Goal: Task Accomplishment & Management: Use online tool/utility

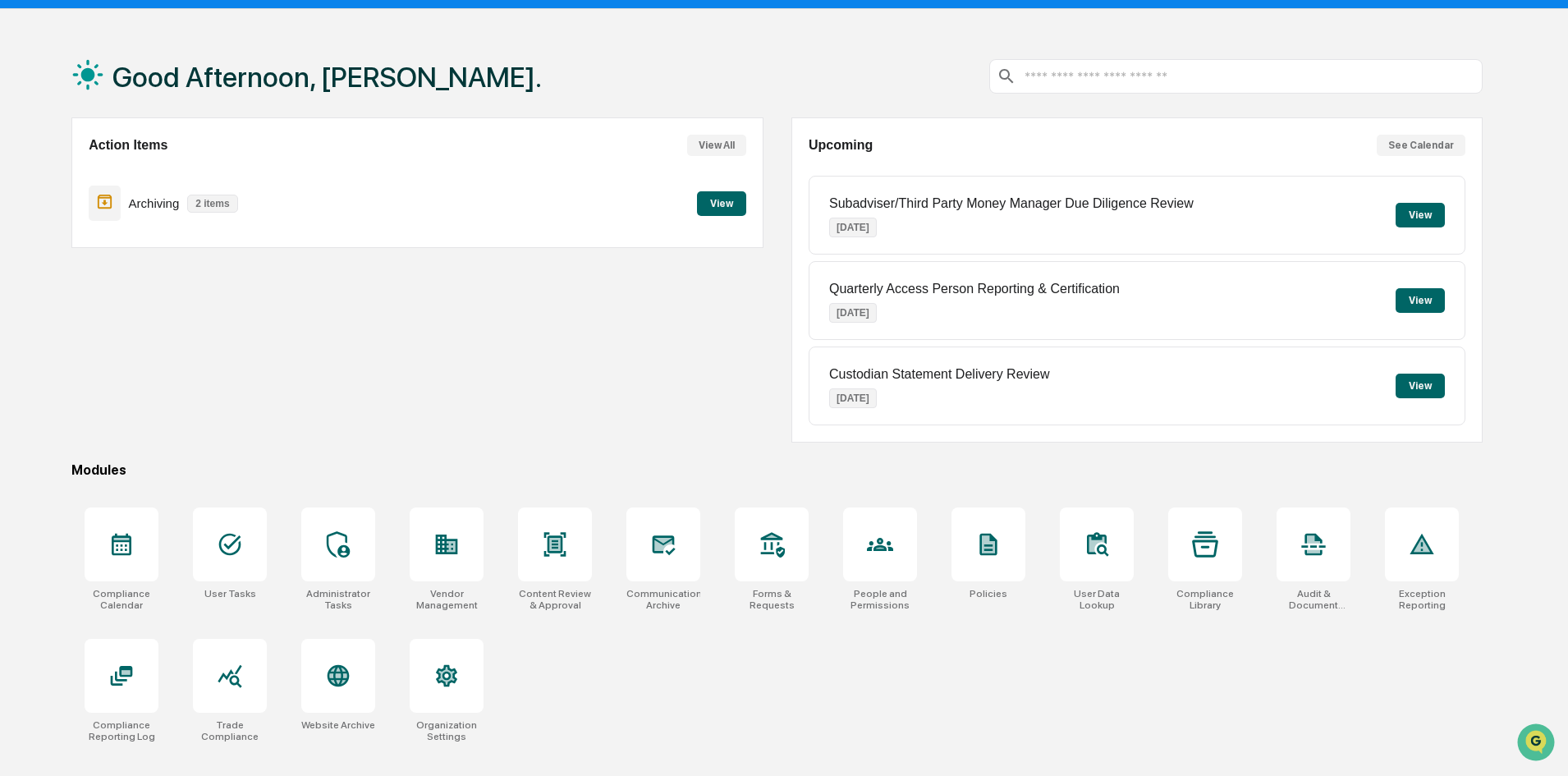
scroll to position [78, 0]
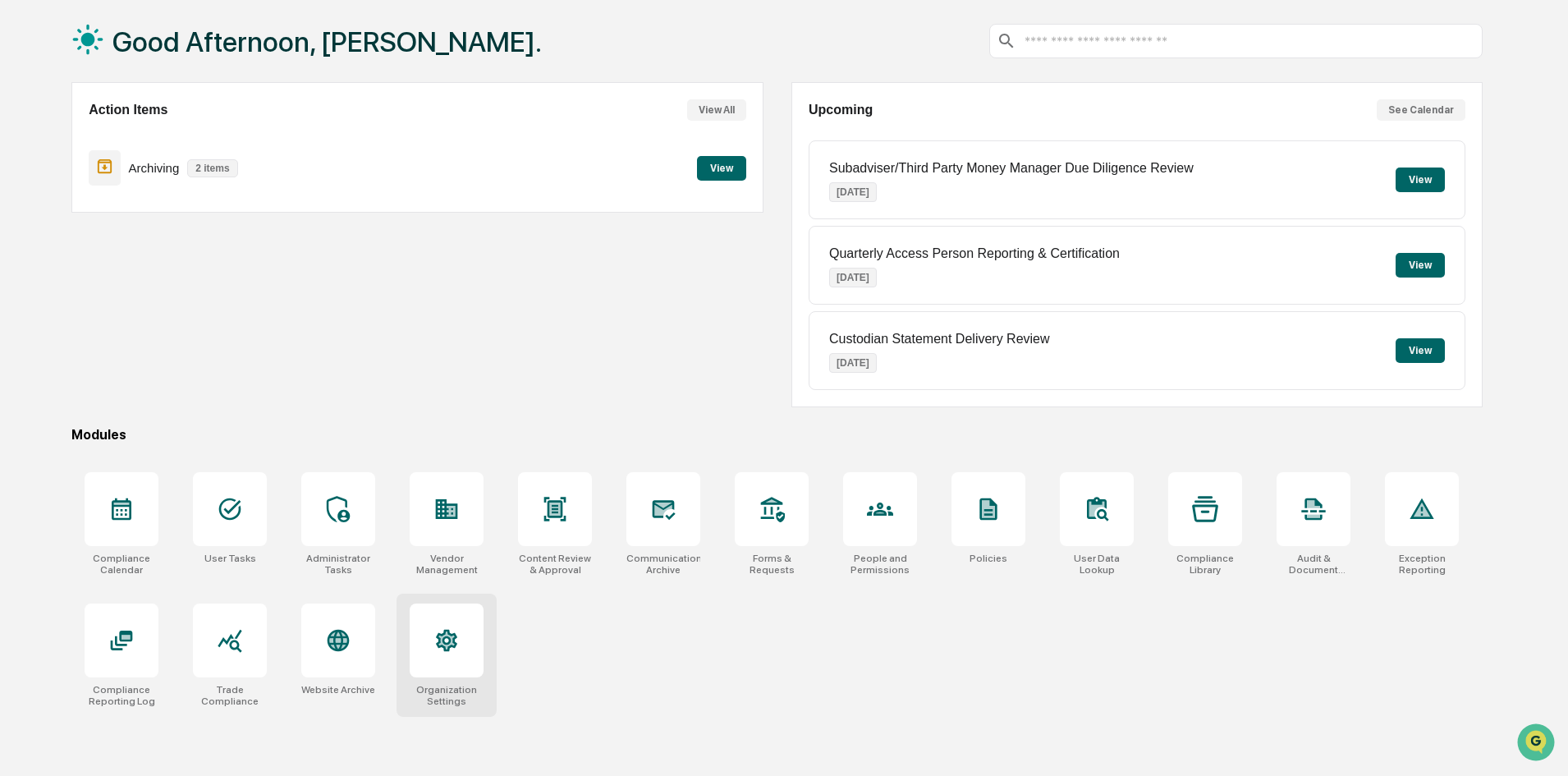
click at [453, 637] on icon at bounding box center [447, 640] width 16 height 17
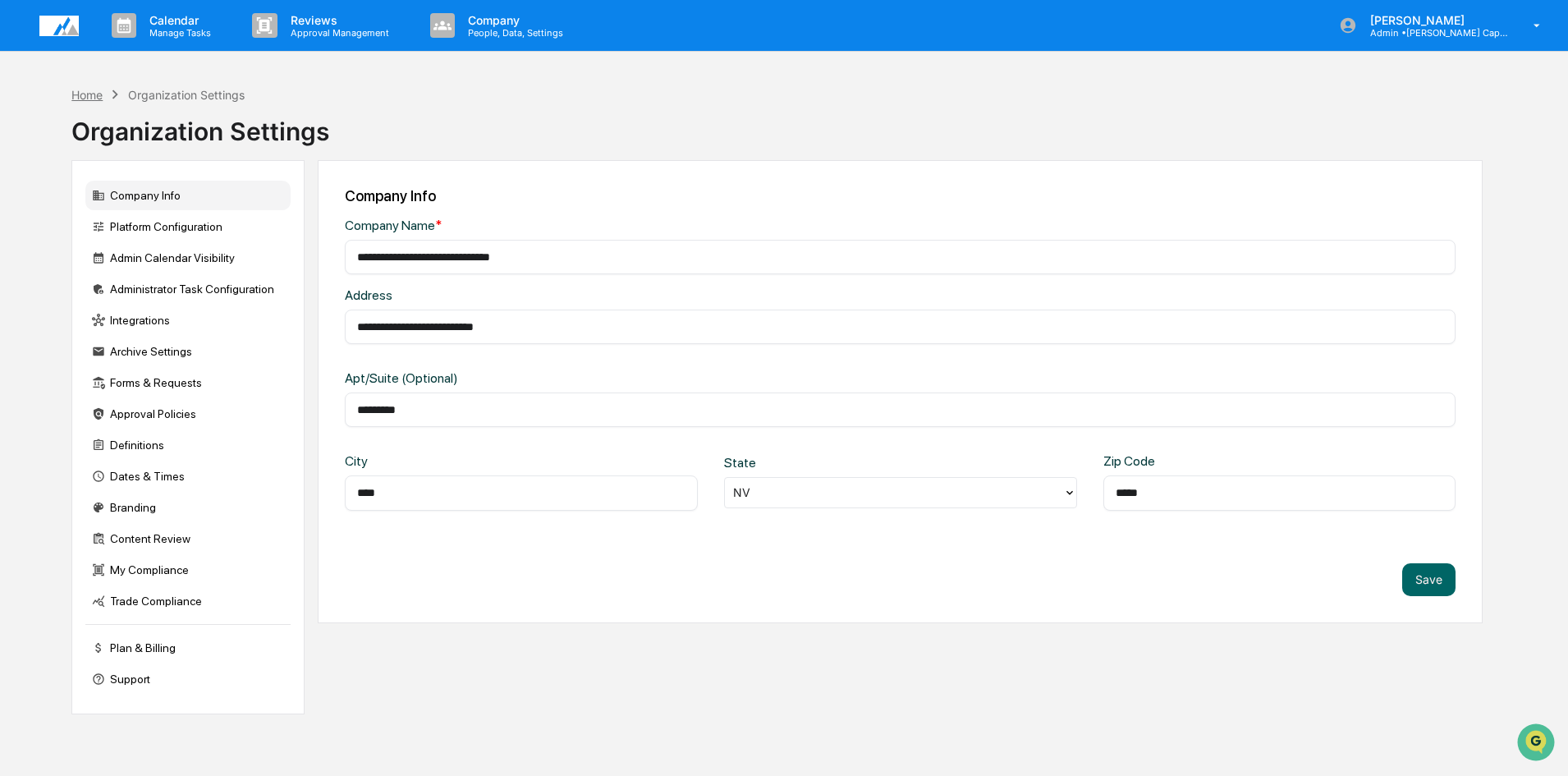
click at [85, 95] on div "Home" at bounding box center [87, 95] width 32 height 14
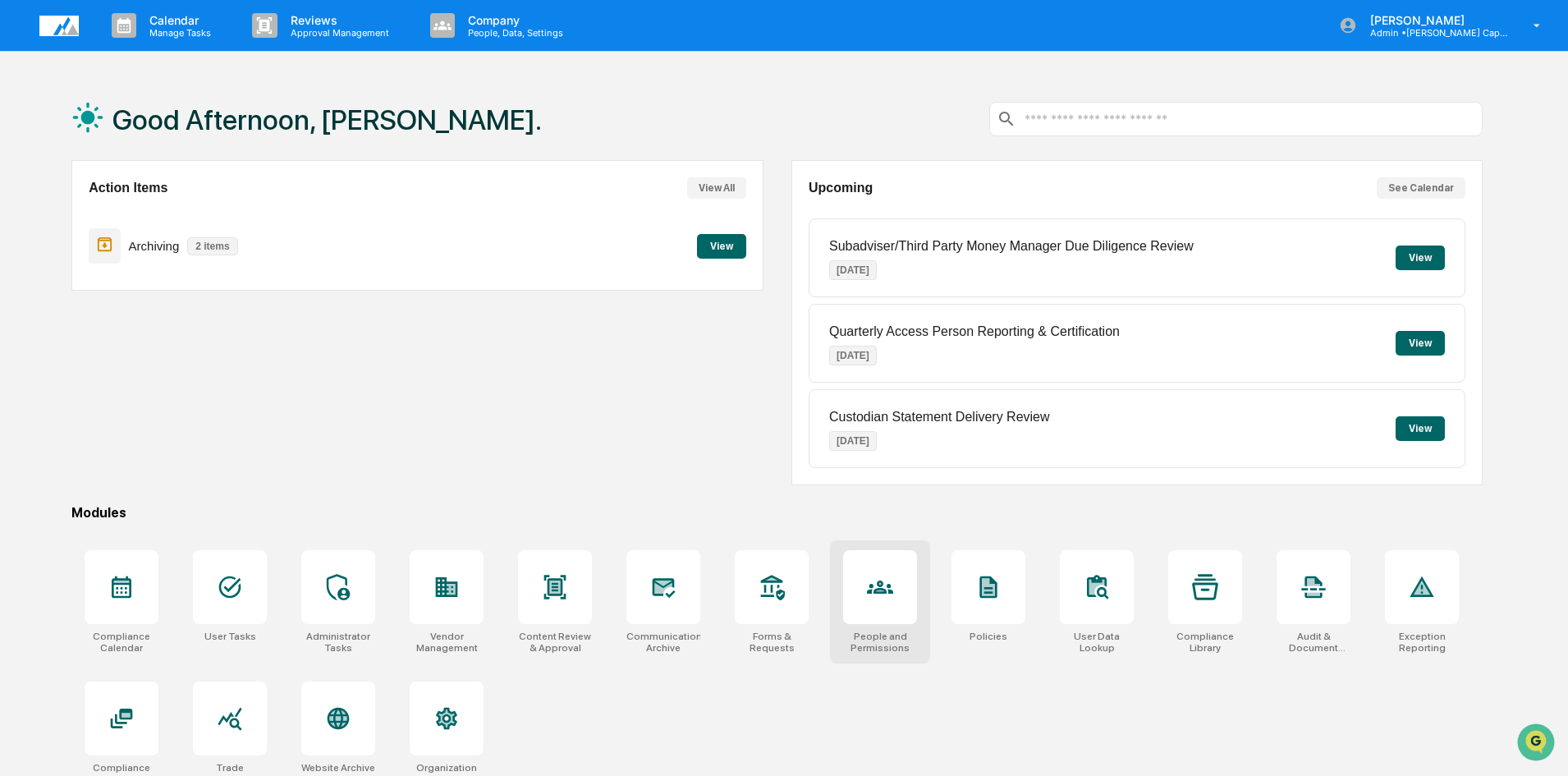
click at [885, 587] on icon at bounding box center [880, 587] width 27 height 27
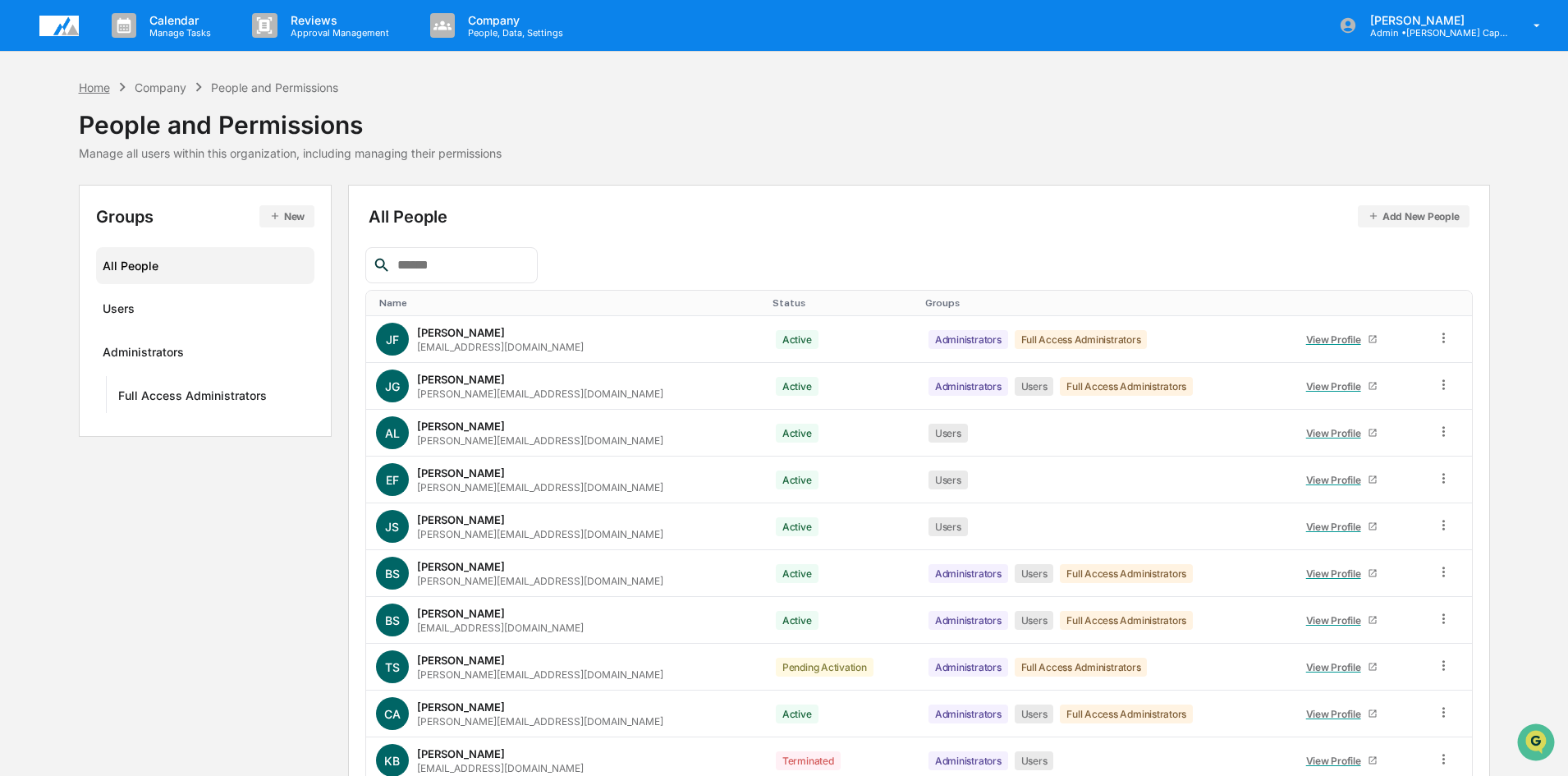
click at [90, 82] on div "Home" at bounding box center [95, 87] width 32 height 14
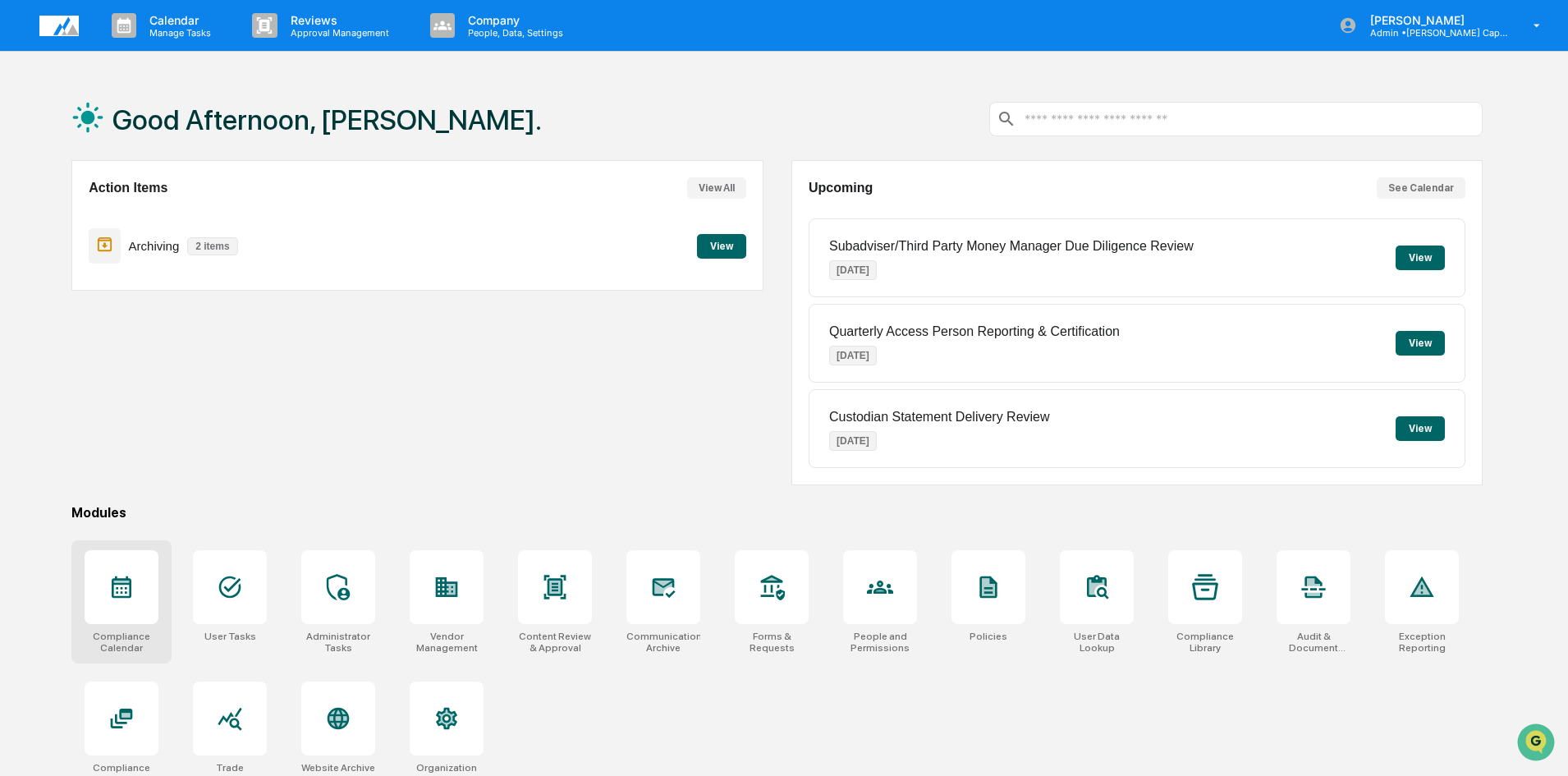
click at [121, 587] on icon at bounding box center [121, 587] width 20 height 22
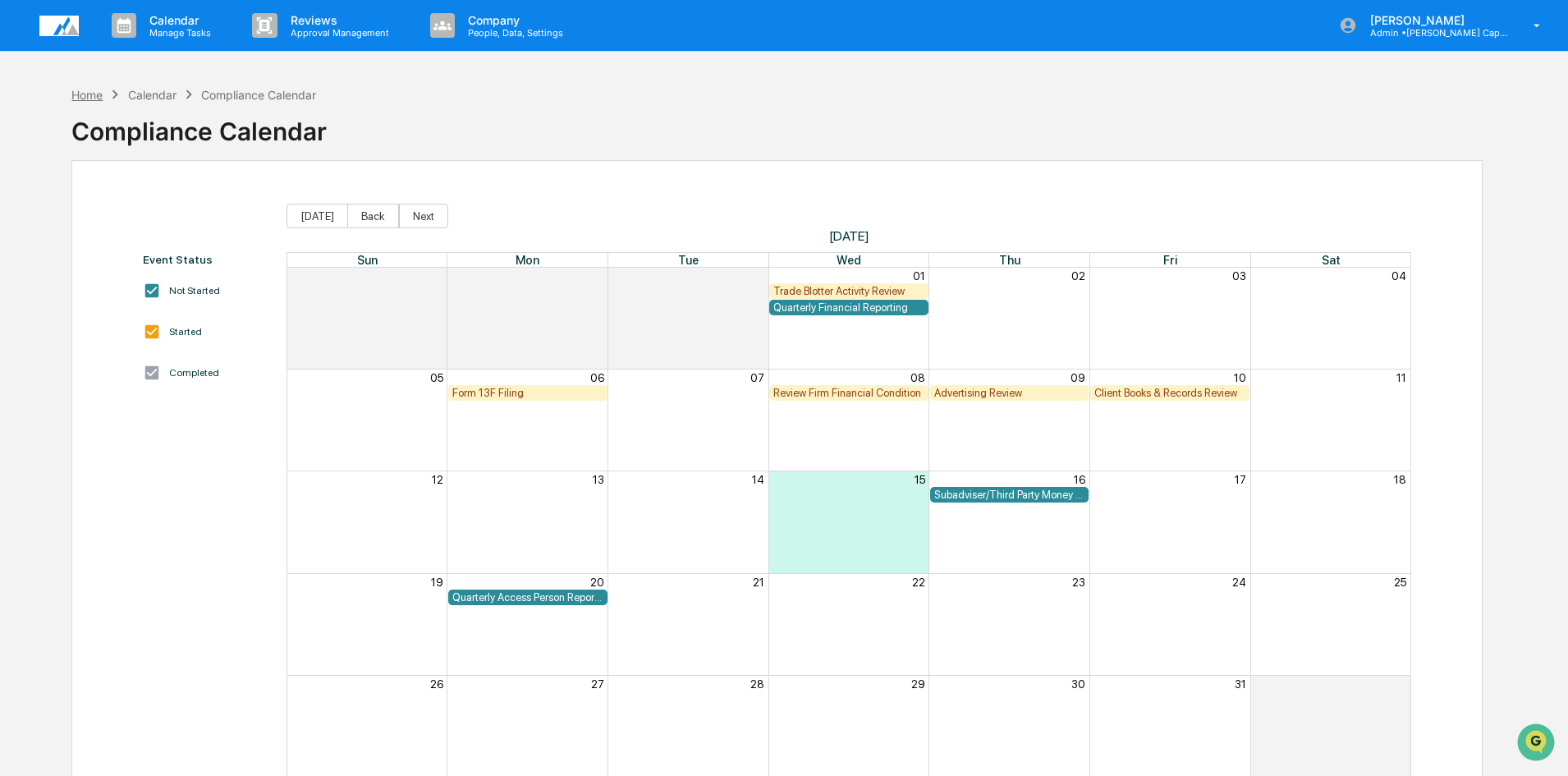
click at [82, 91] on div "Home" at bounding box center [87, 95] width 32 height 14
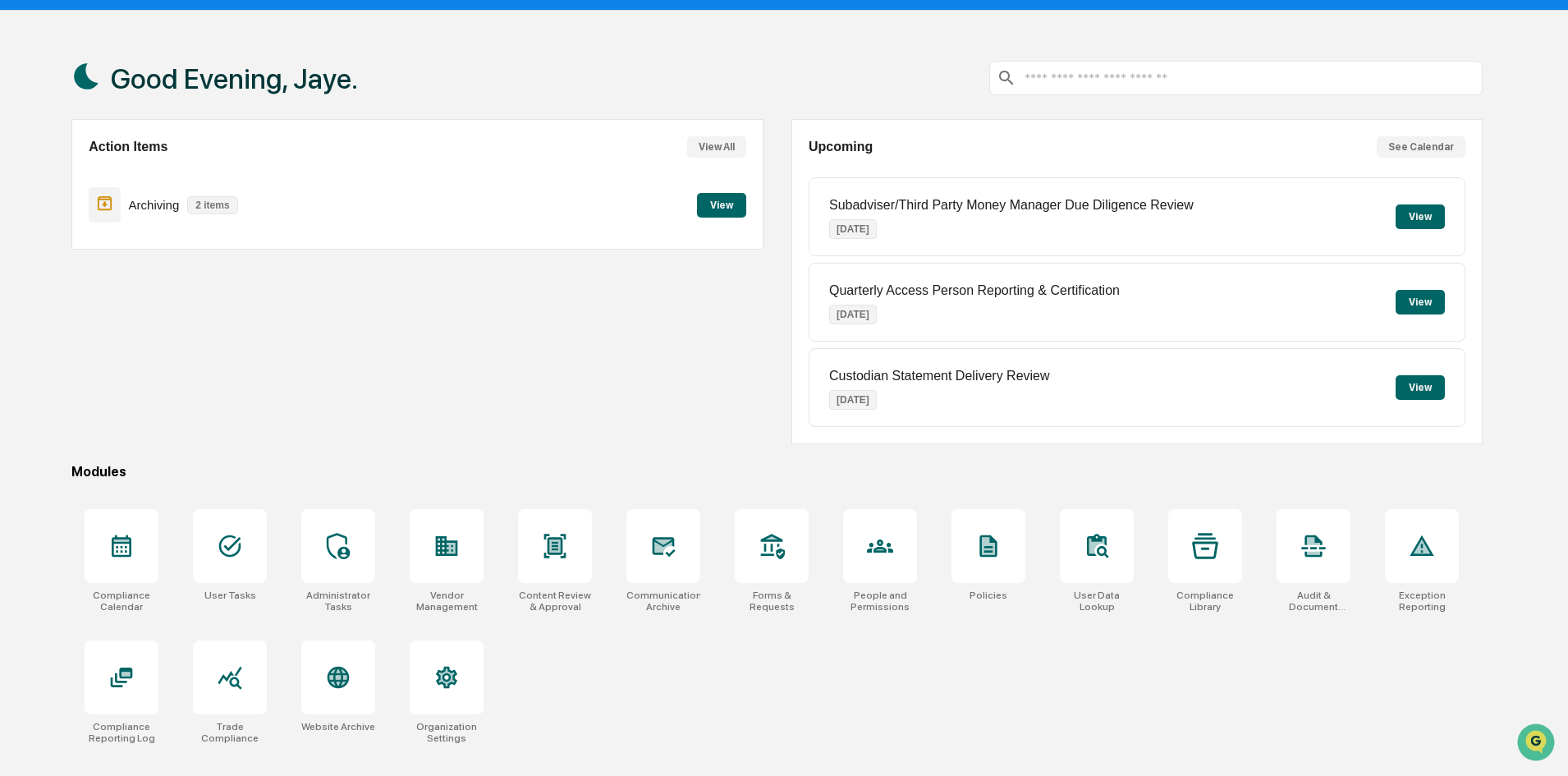
scroll to position [78, 0]
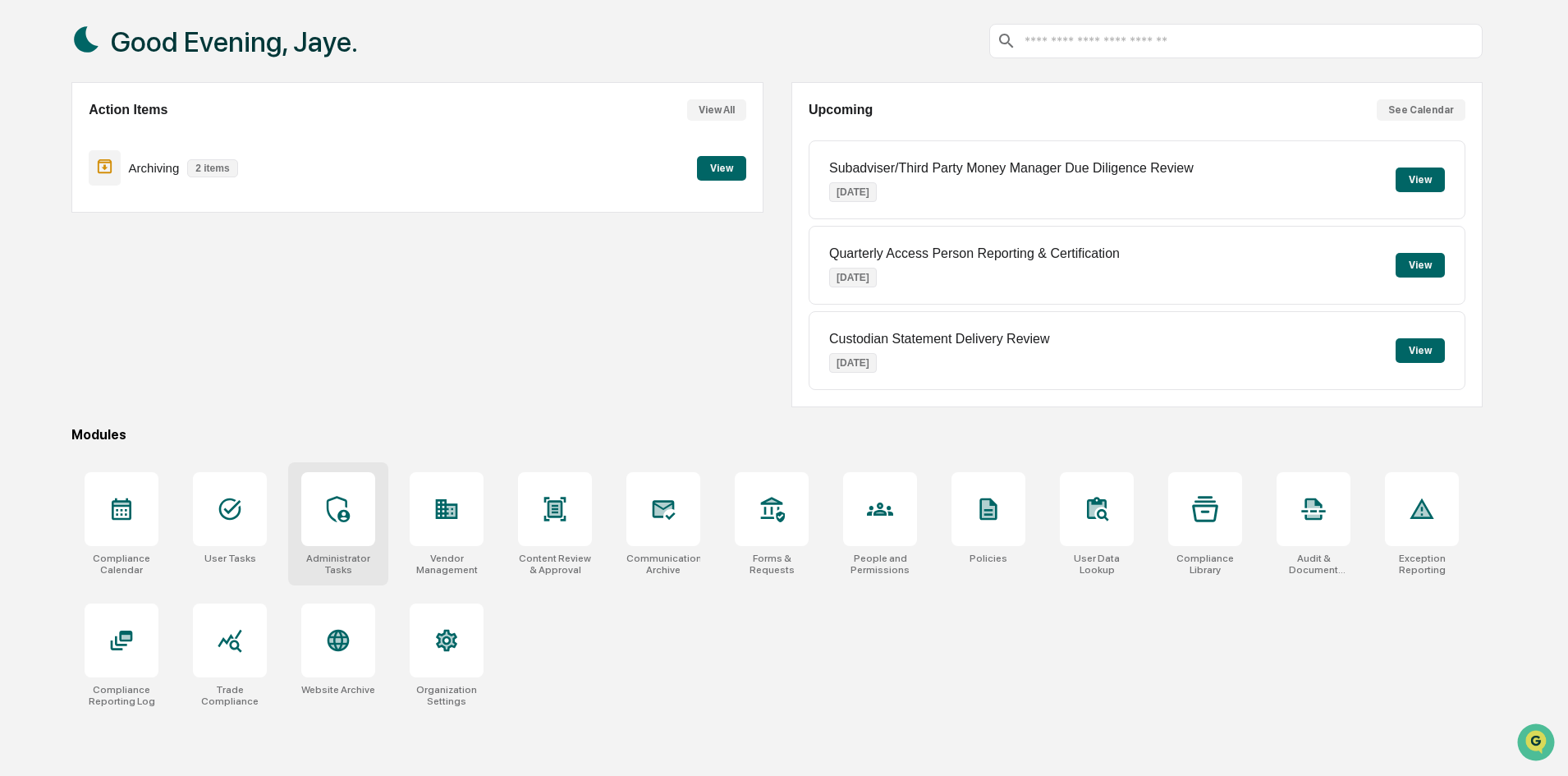
click at [334, 516] on icon at bounding box center [339, 509] width 27 height 27
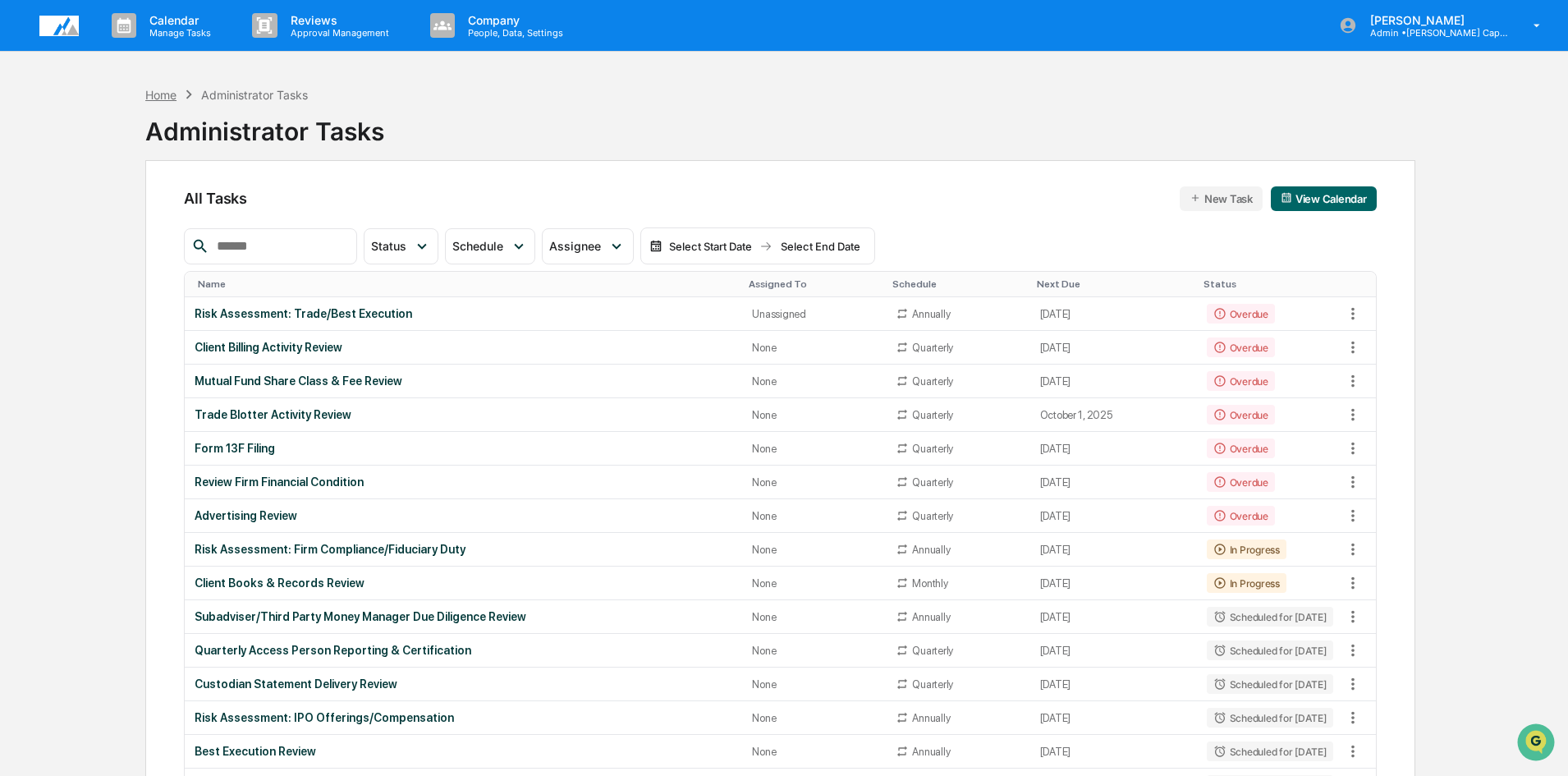
click at [152, 93] on div "Home" at bounding box center [161, 95] width 32 height 14
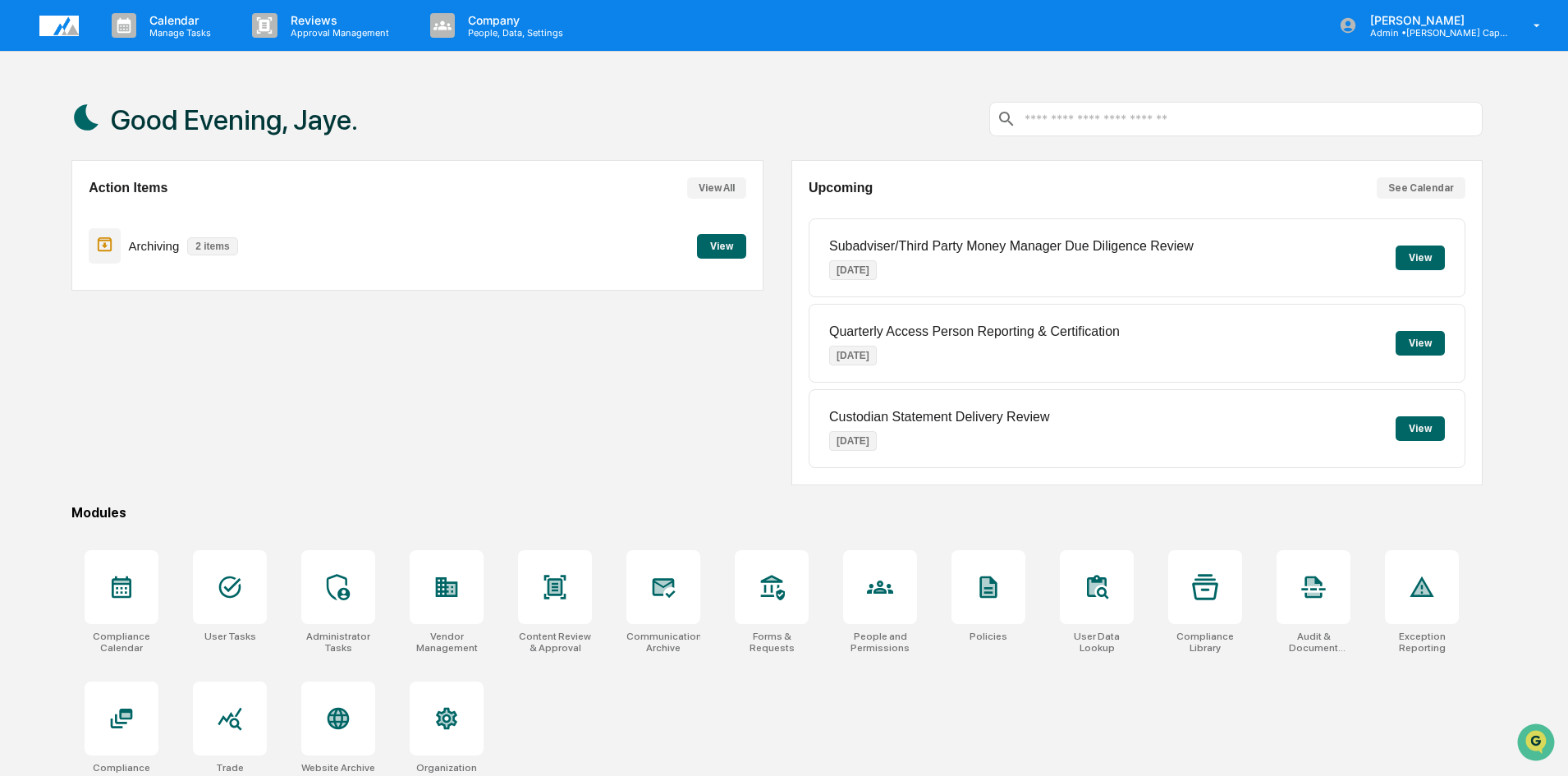
click at [724, 246] on button "View" at bounding box center [721, 246] width 49 height 25
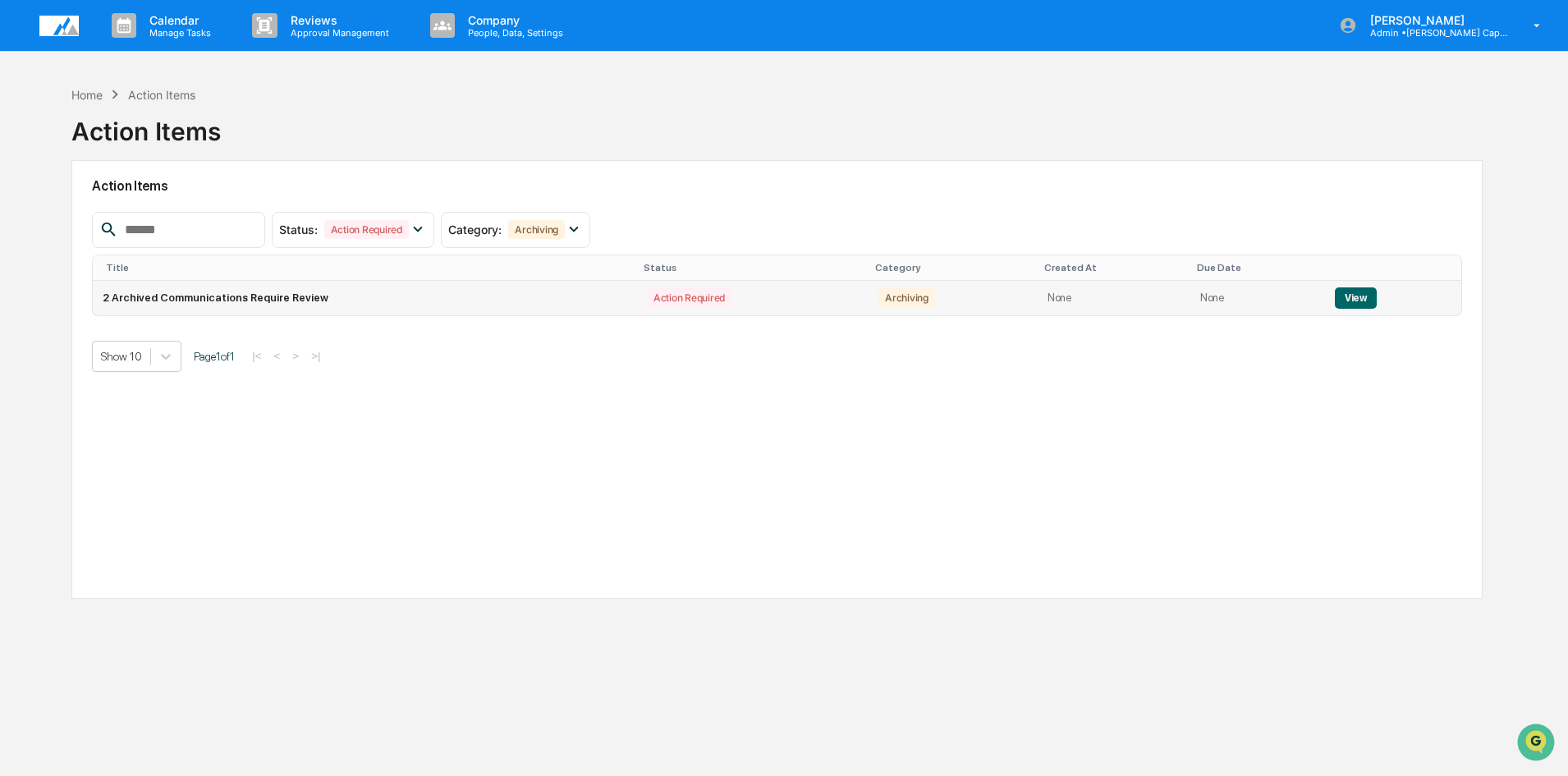
click at [1353, 301] on button "View" at bounding box center [1356, 298] width 42 height 22
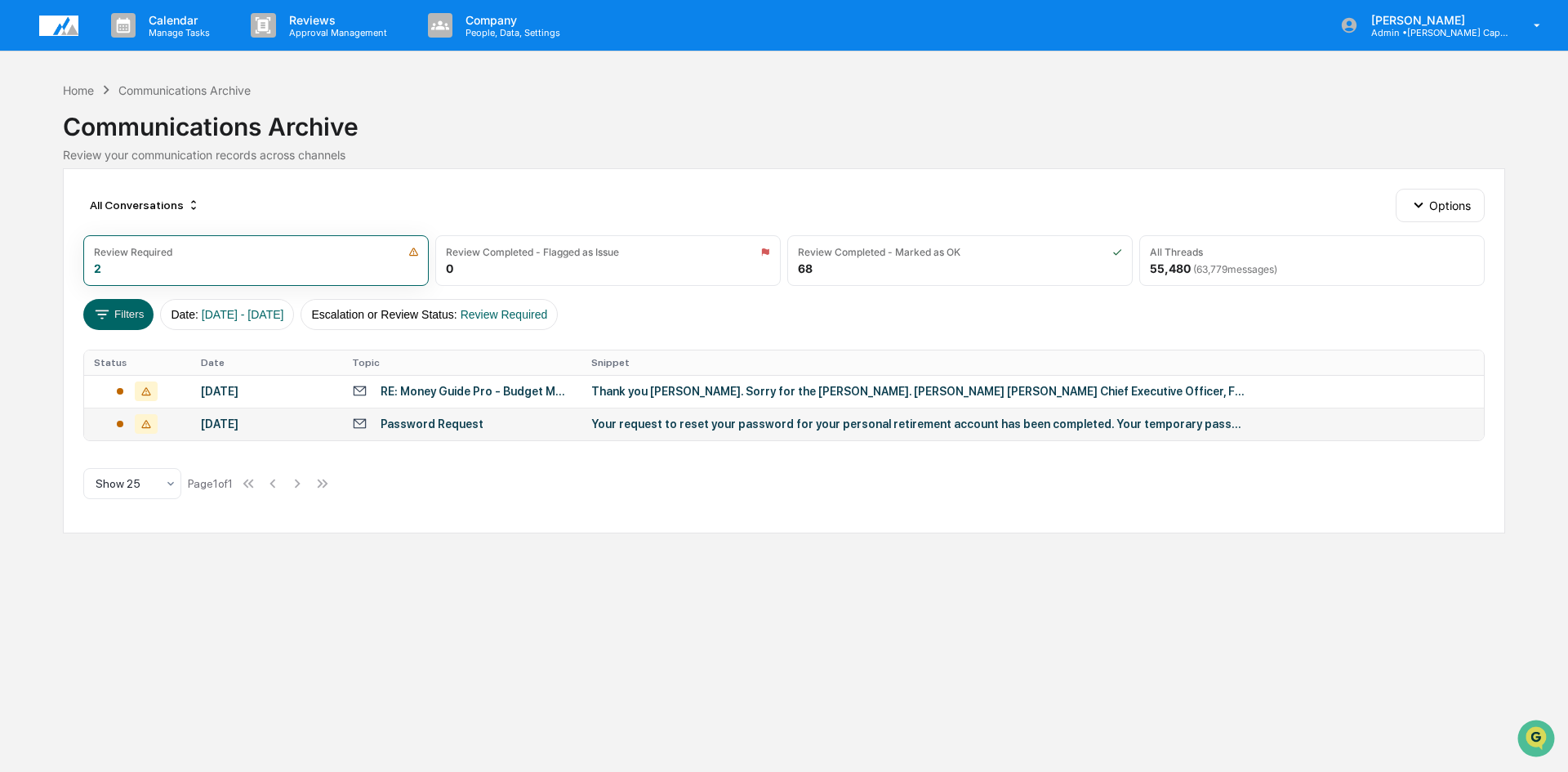
click at [451, 430] on div "Password Request" at bounding box center [461, 423] width 219 height 16
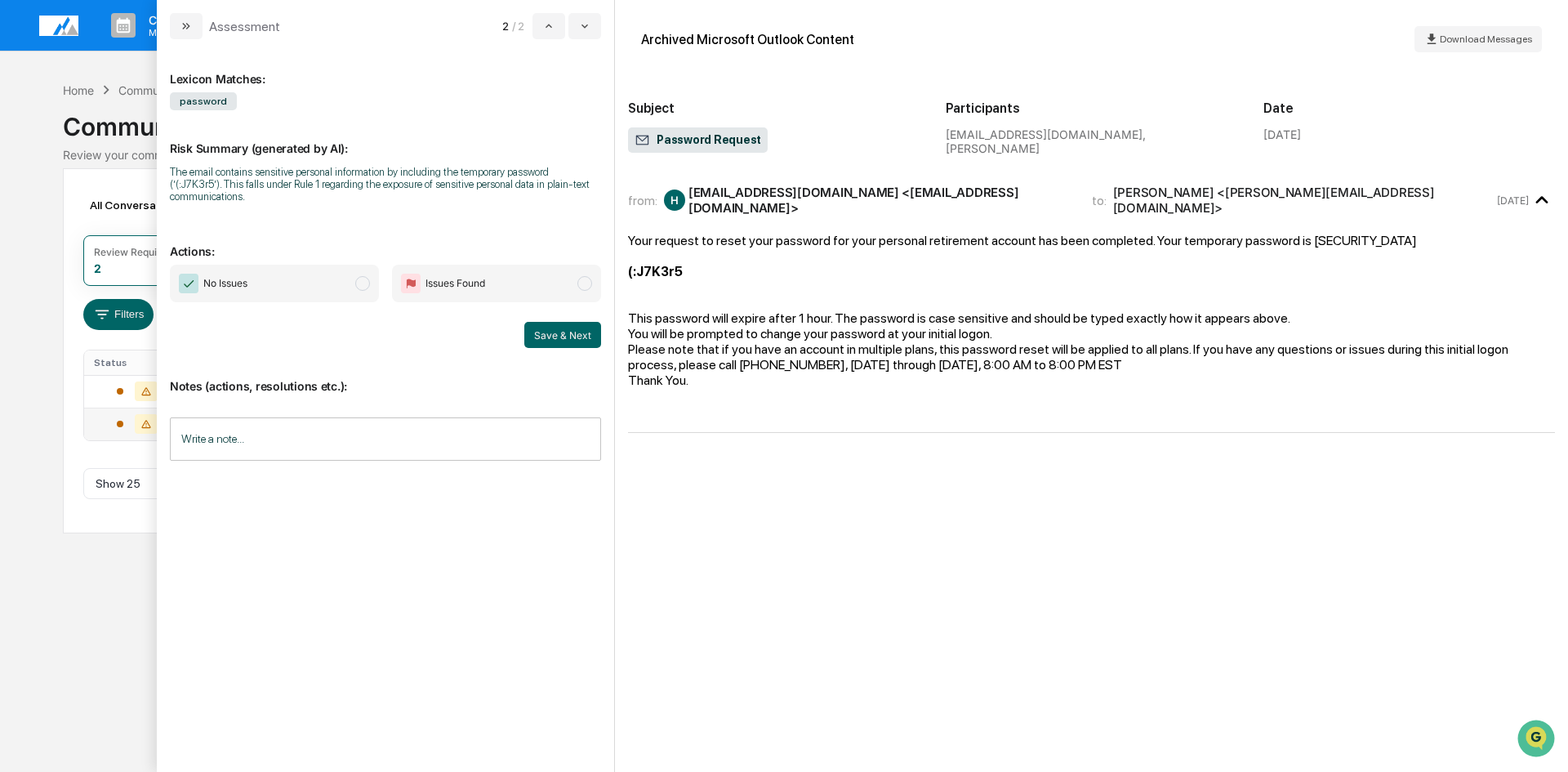
click at [363, 280] on span "modal" at bounding box center [362, 284] width 15 height 15
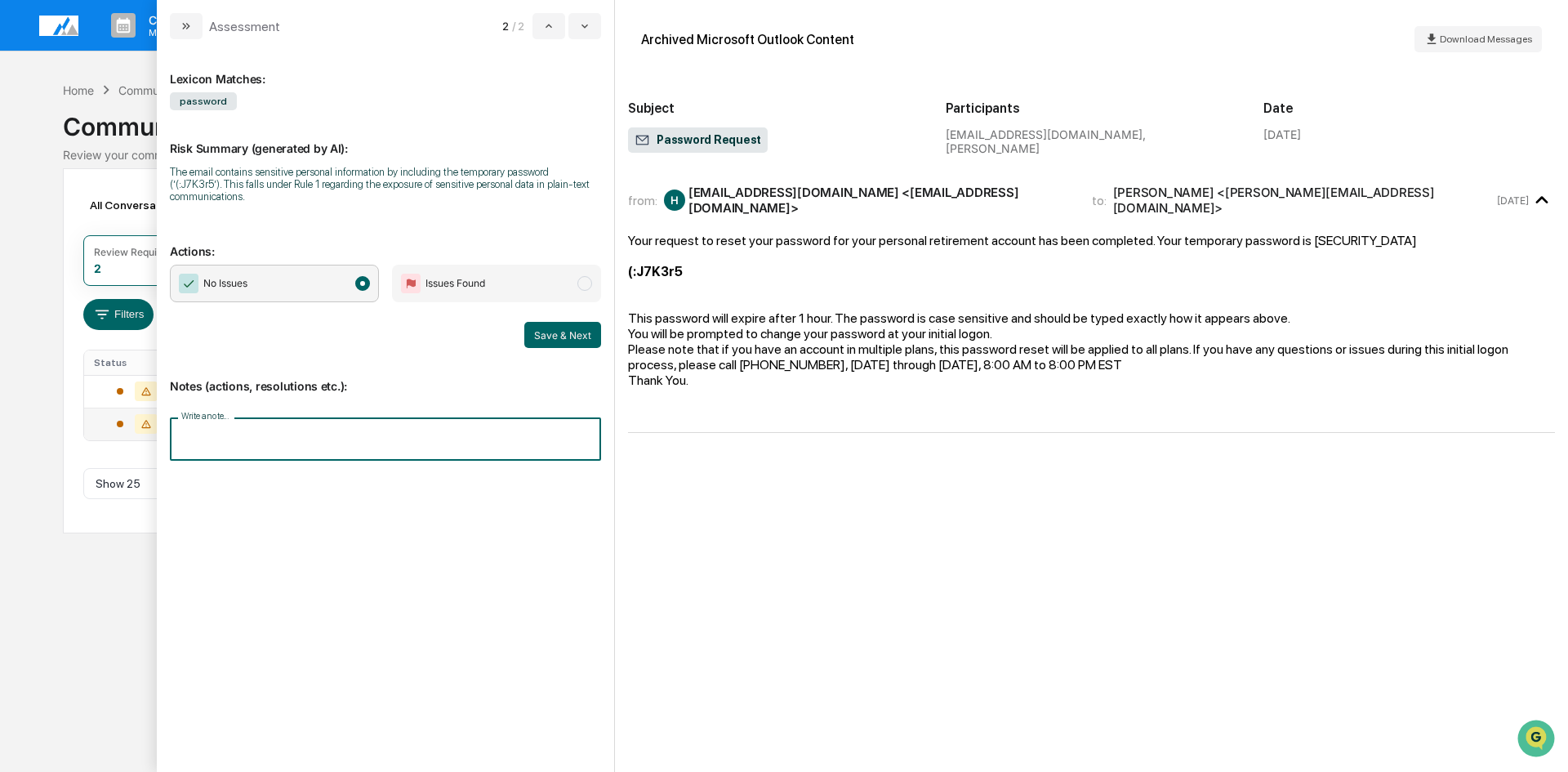
click at [208, 436] on input "Write a note..." at bounding box center [385, 439] width 431 height 43
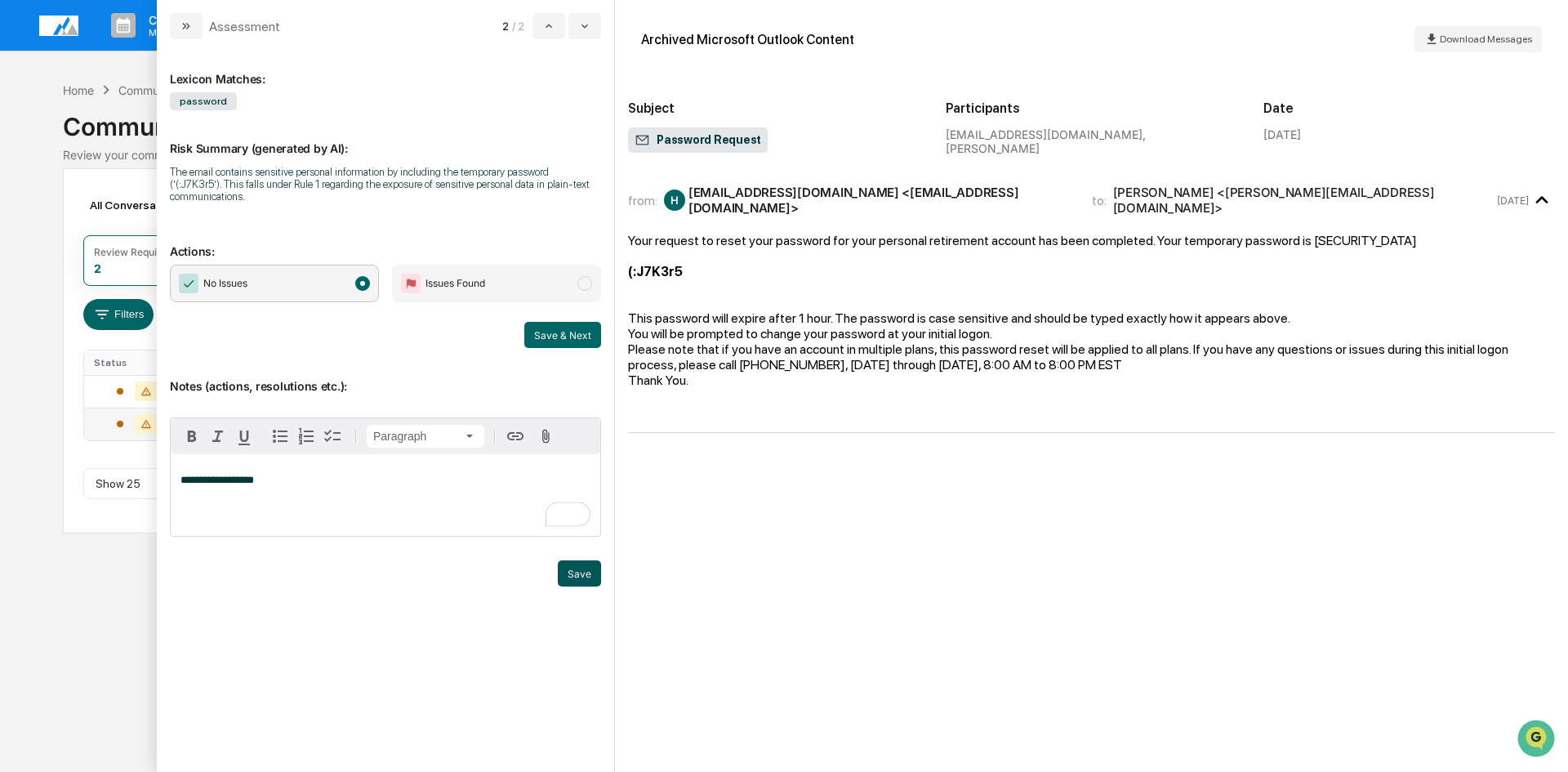
click at [578, 571] on button "Save" at bounding box center [579, 573] width 43 height 26
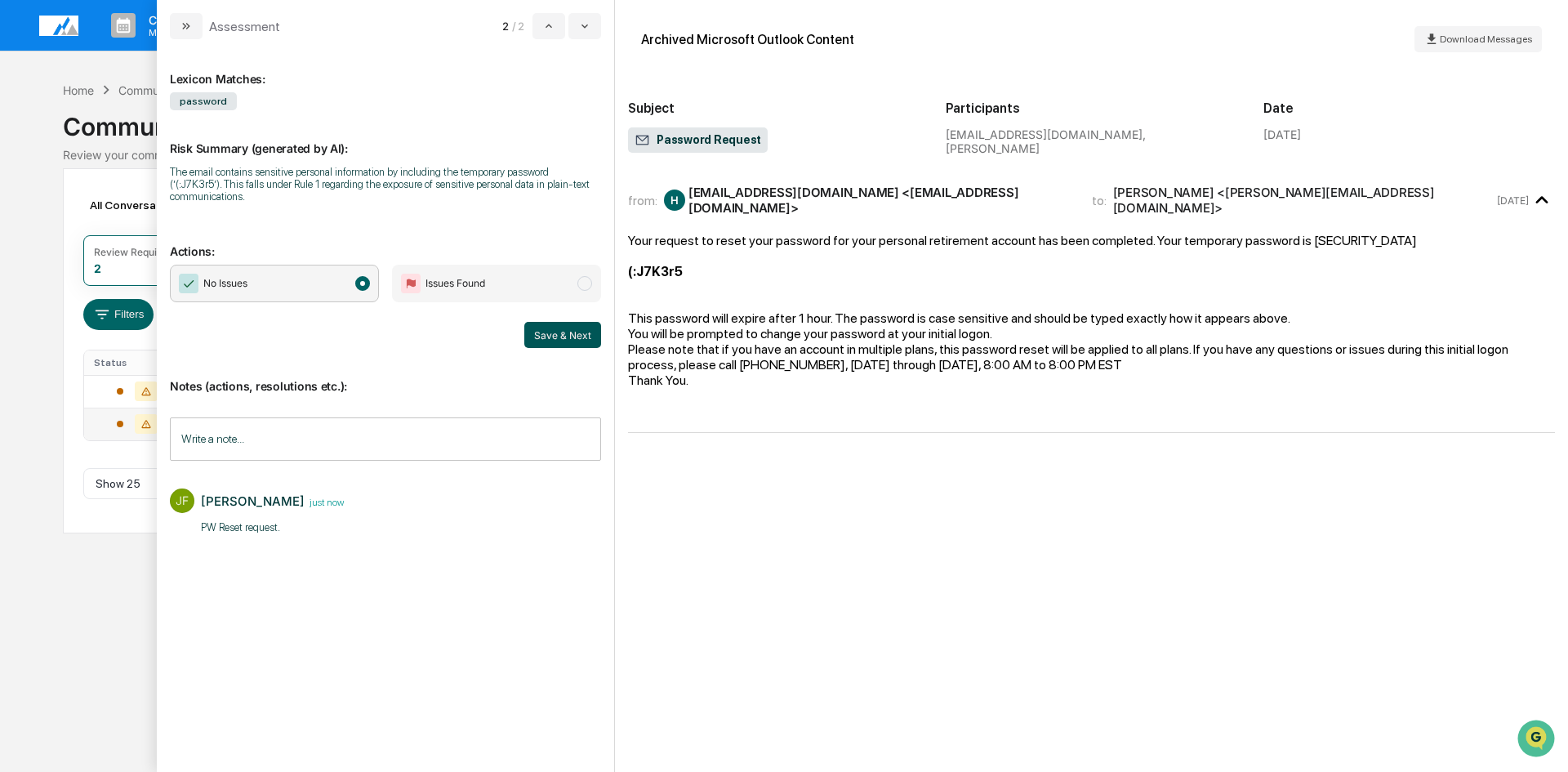
click at [571, 338] on button "Save & Next" at bounding box center [563, 335] width 77 height 26
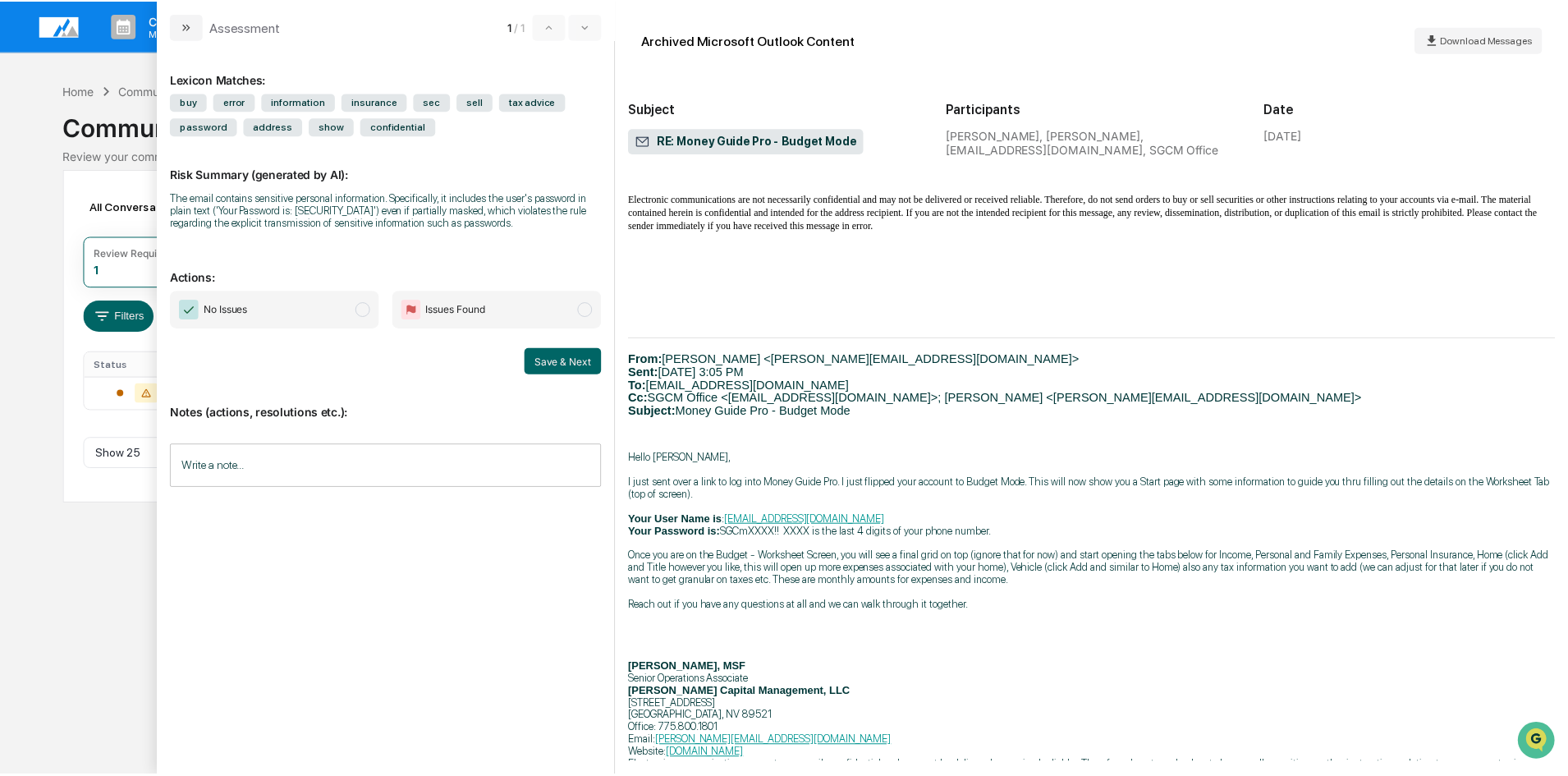
scroll to position [695, 0]
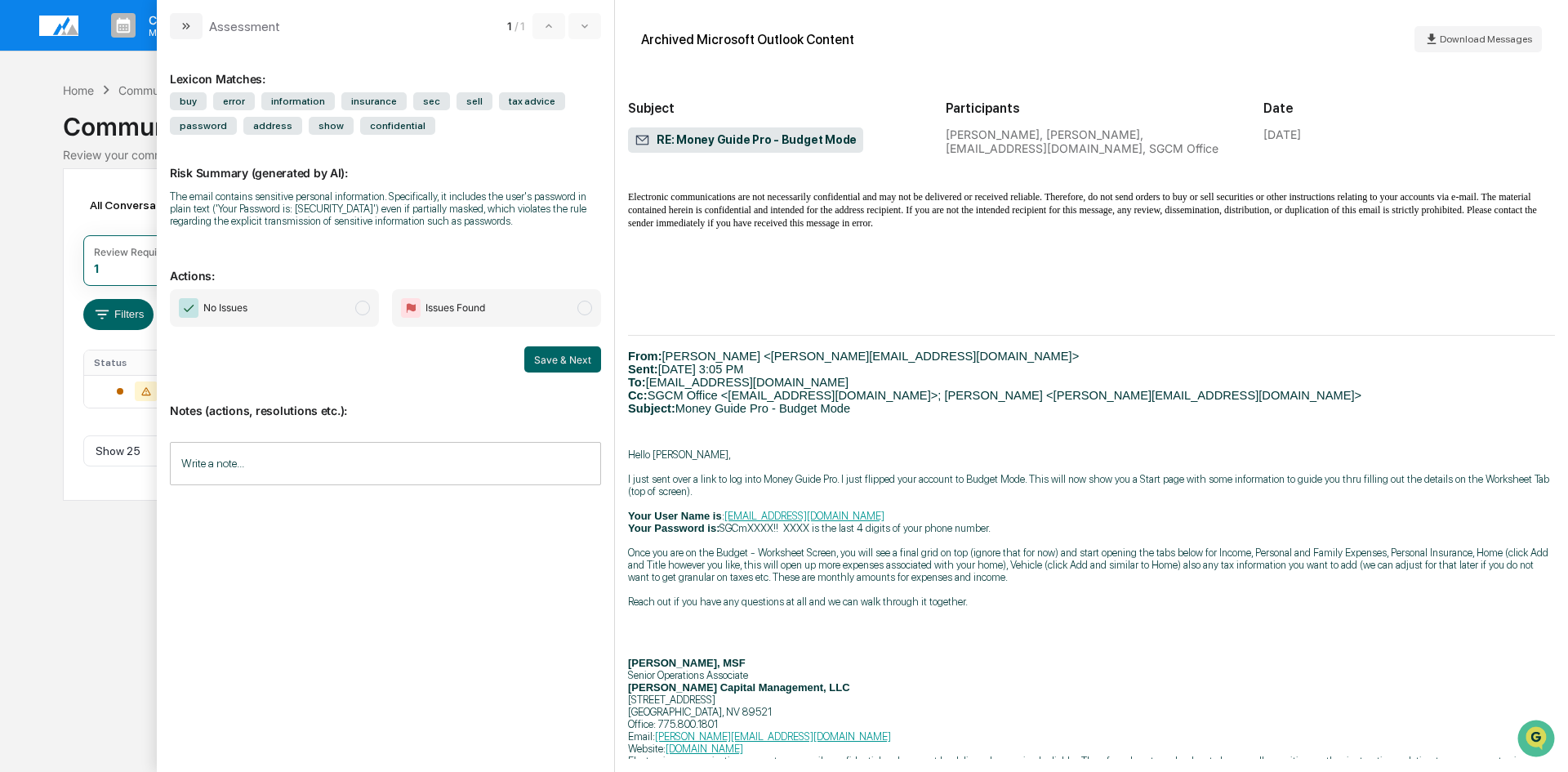
click at [365, 310] on span "modal" at bounding box center [362, 308] width 15 height 15
click at [208, 459] on input "Write a note..." at bounding box center [385, 463] width 431 height 43
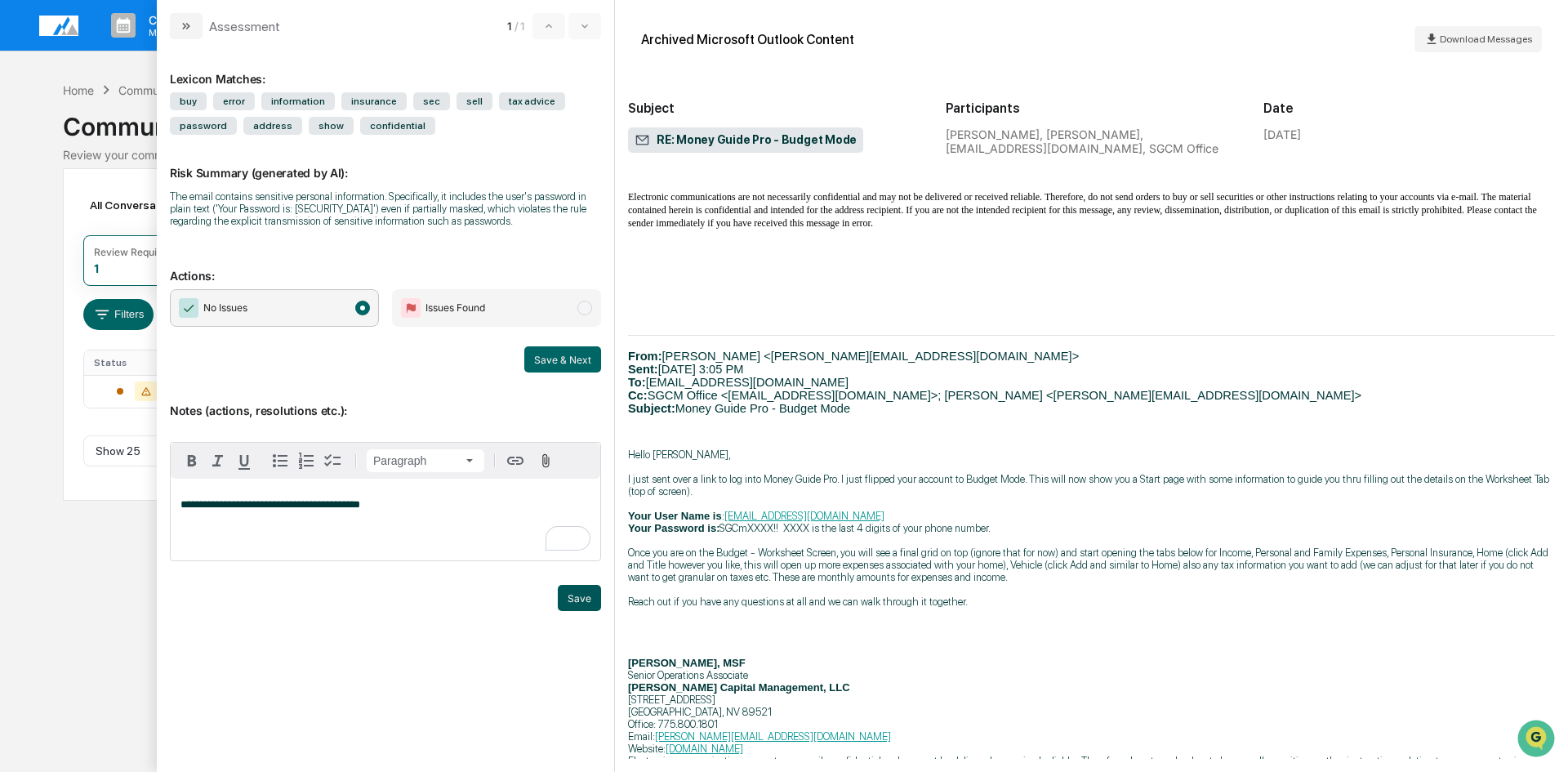
click at [584, 597] on button "Save" at bounding box center [579, 598] width 43 height 26
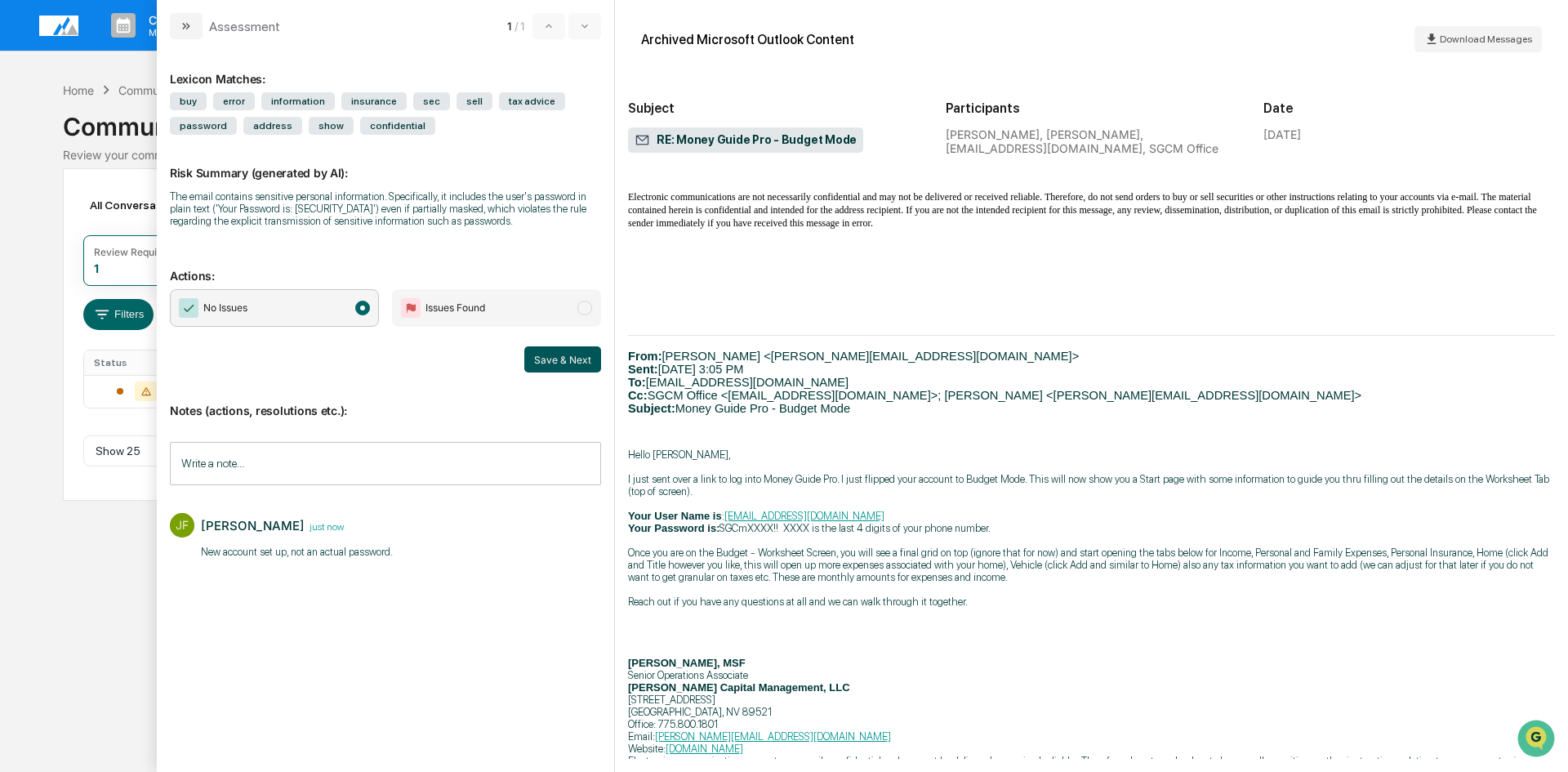
click at [560, 359] on button "Save & Next" at bounding box center [563, 359] width 77 height 26
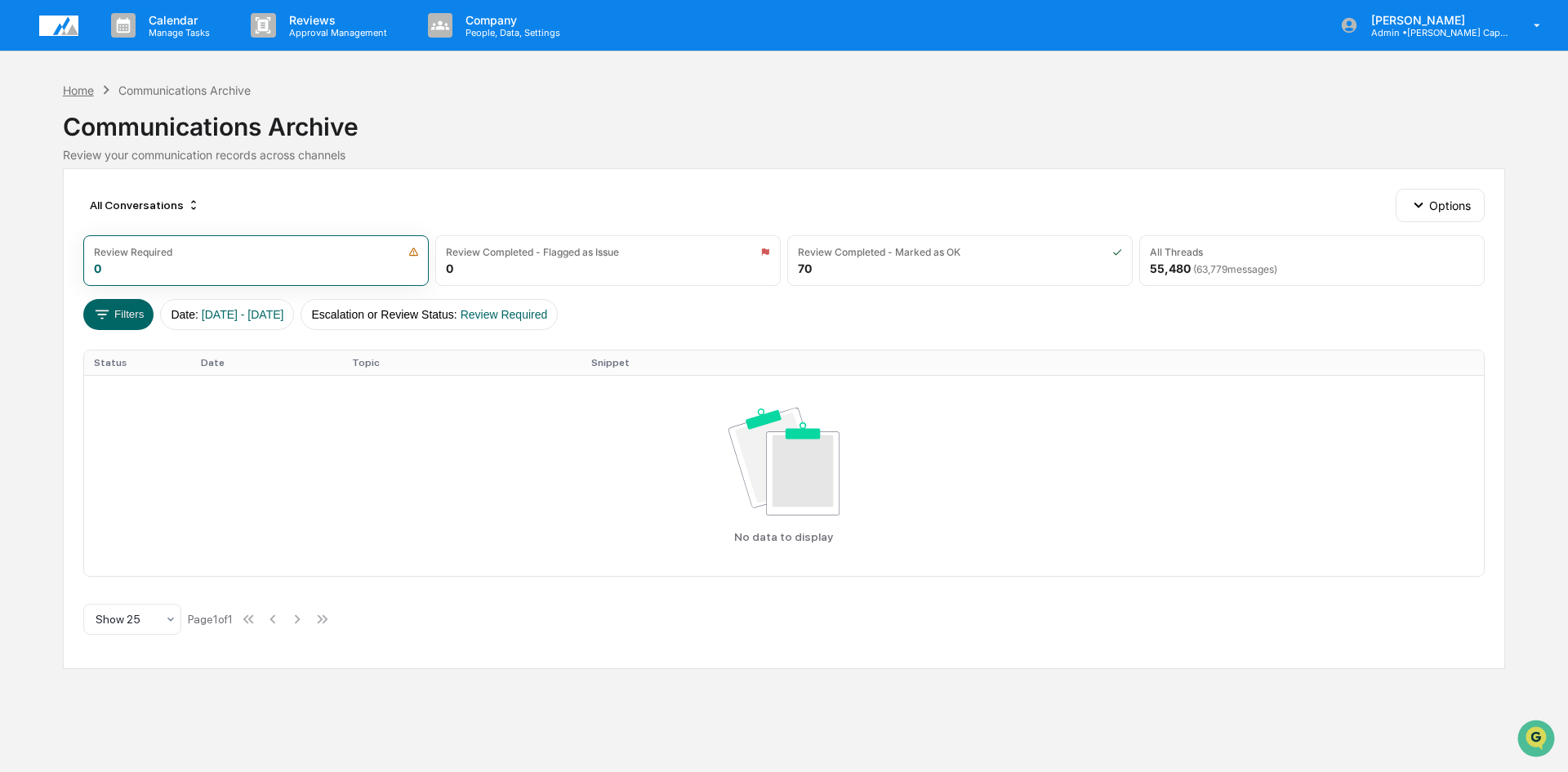
click at [79, 92] on div "Home" at bounding box center [79, 90] width 31 height 14
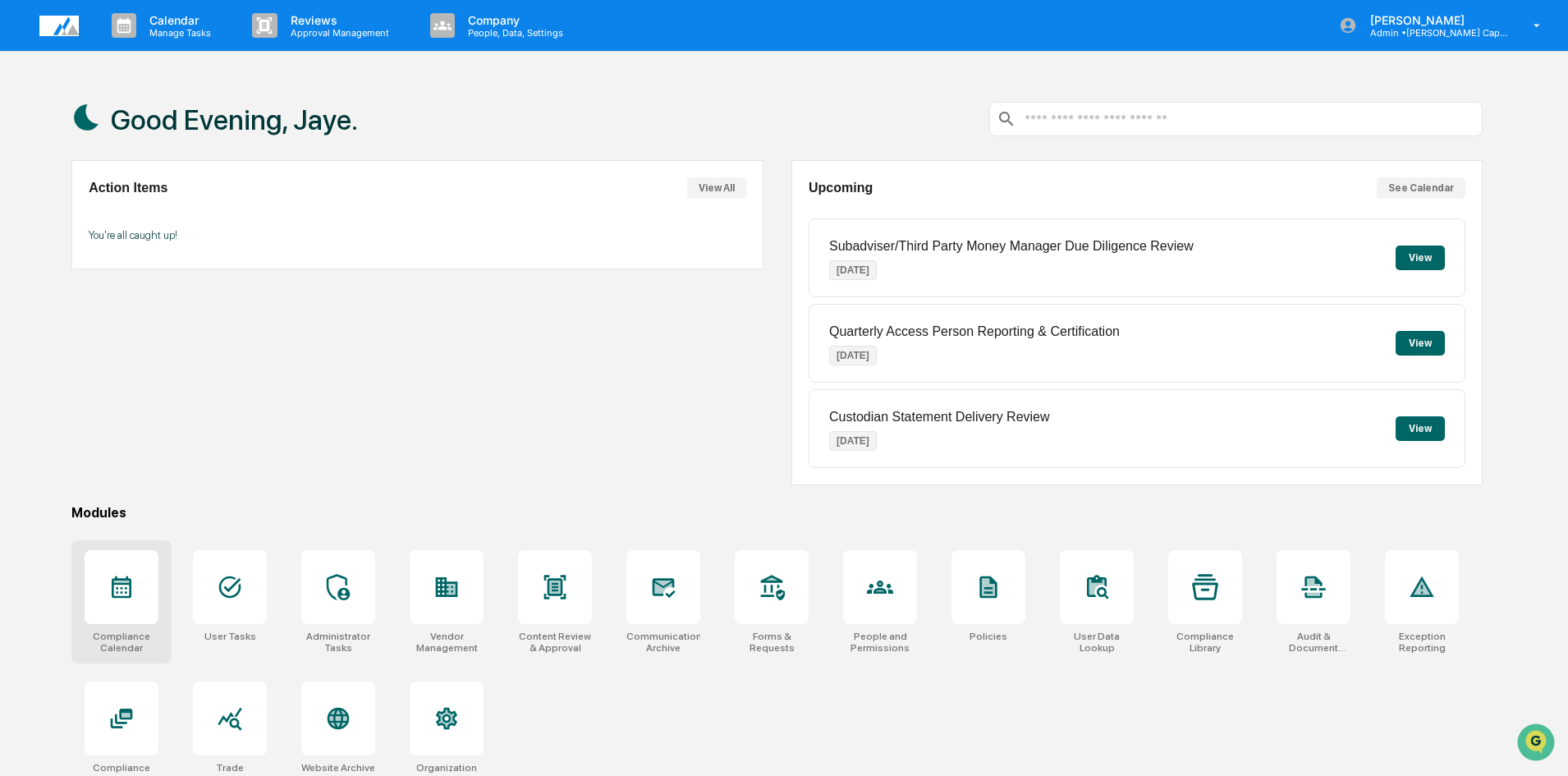
click at [123, 596] on icon at bounding box center [121, 587] width 20 height 22
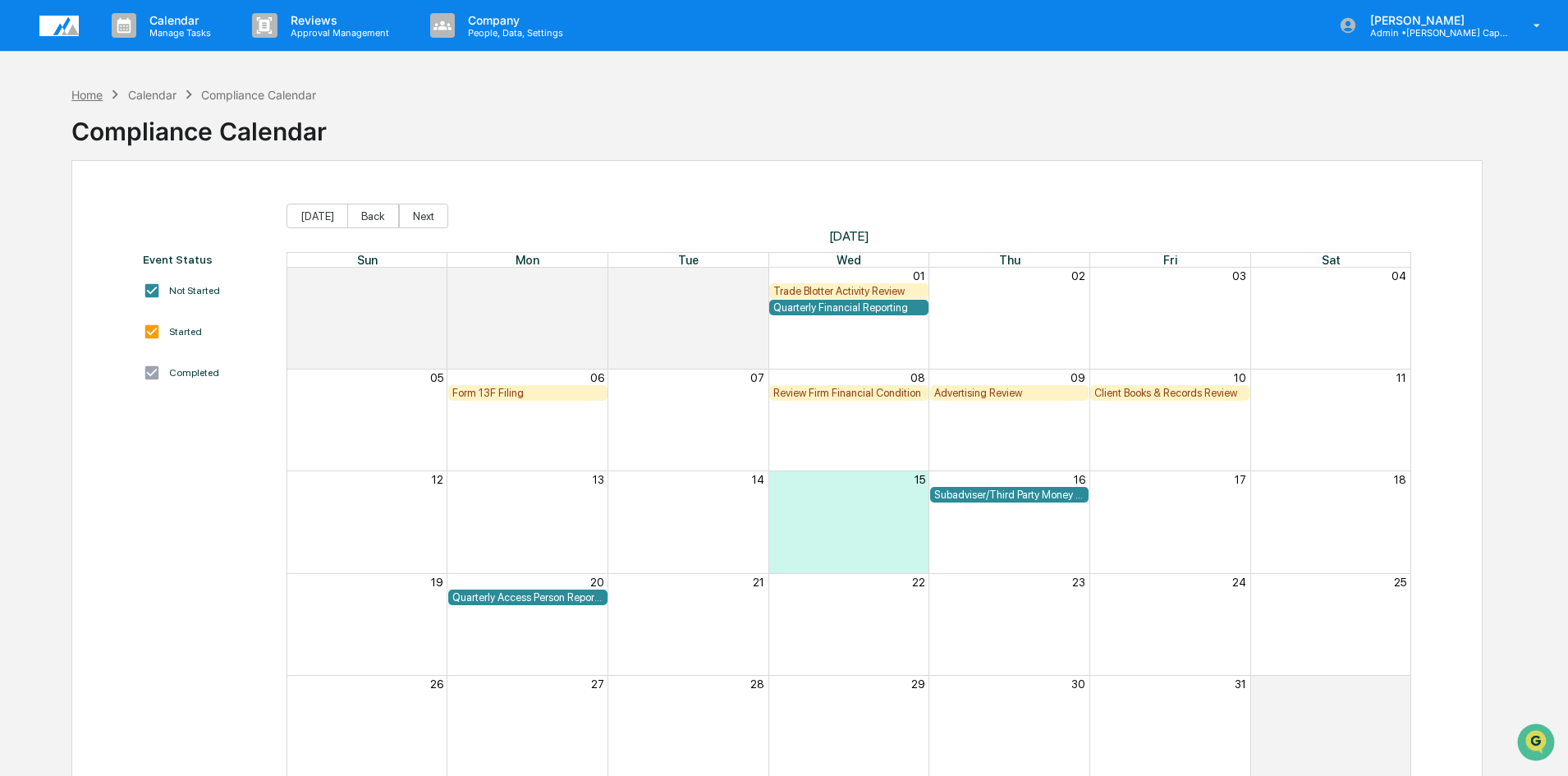
click at [76, 94] on div "Home" at bounding box center [87, 95] width 32 height 14
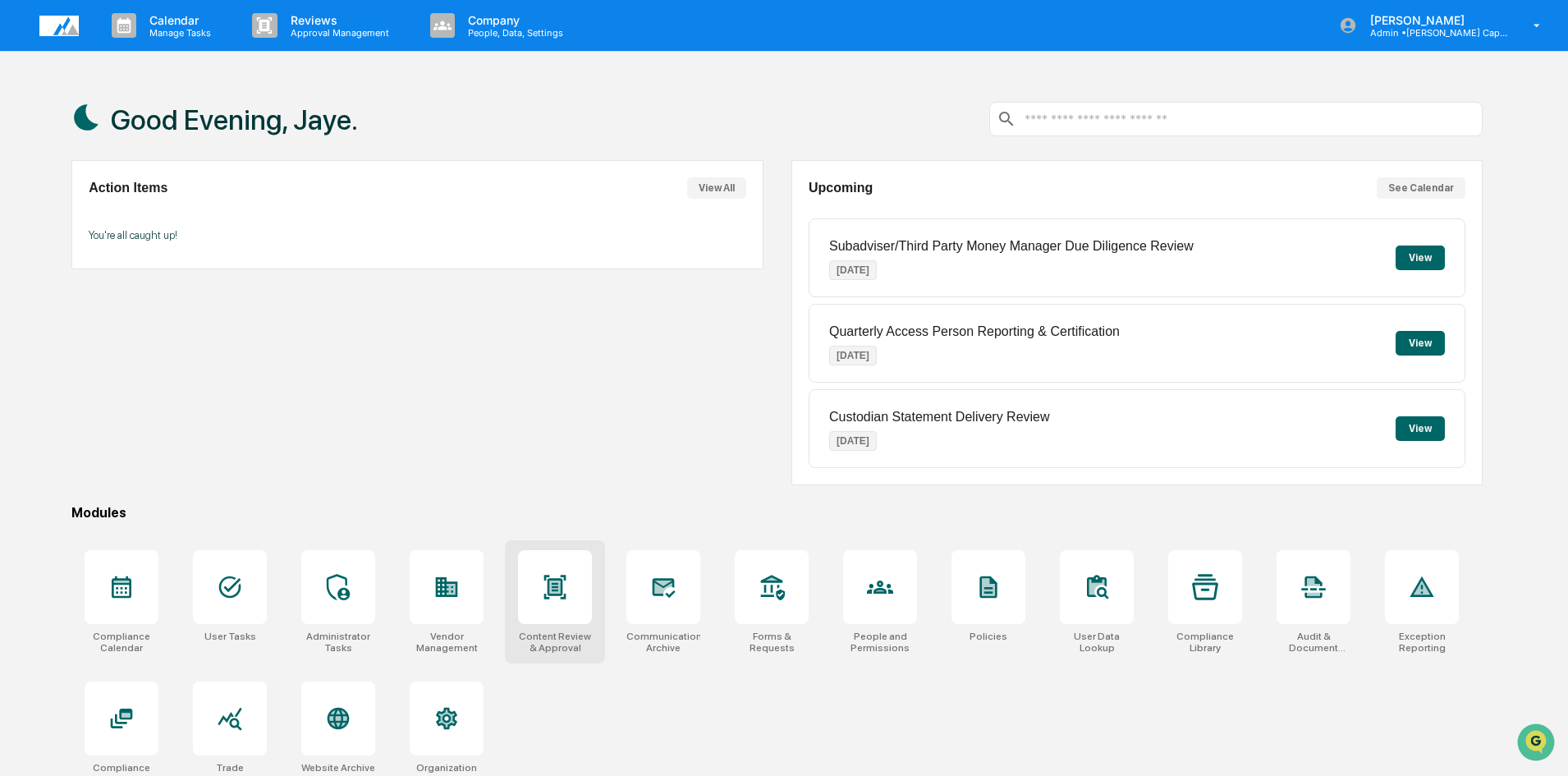
click at [563, 599] on icon at bounding box center [555, 587] width 27 height 27
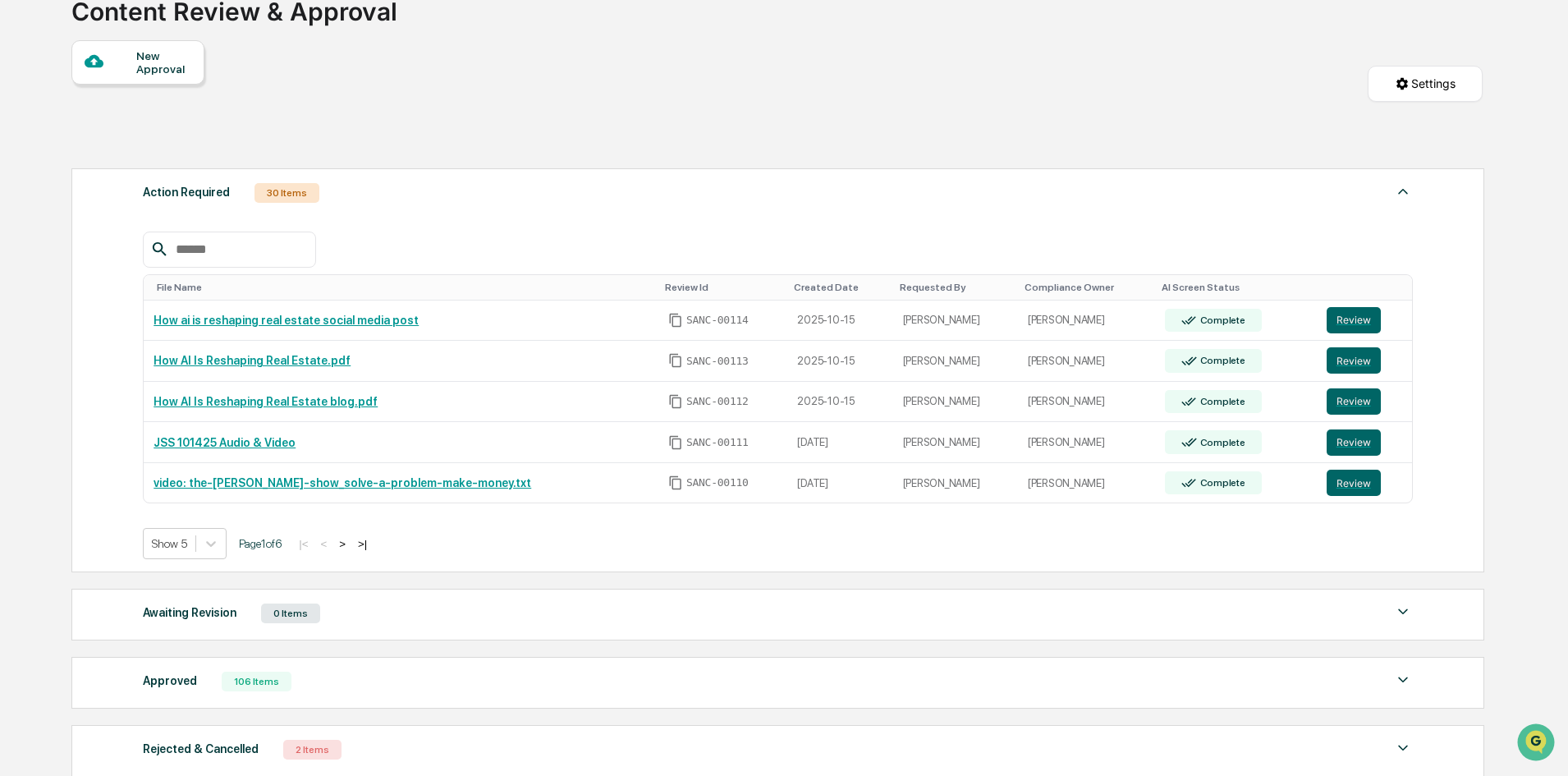
scroll to position [82, 0]
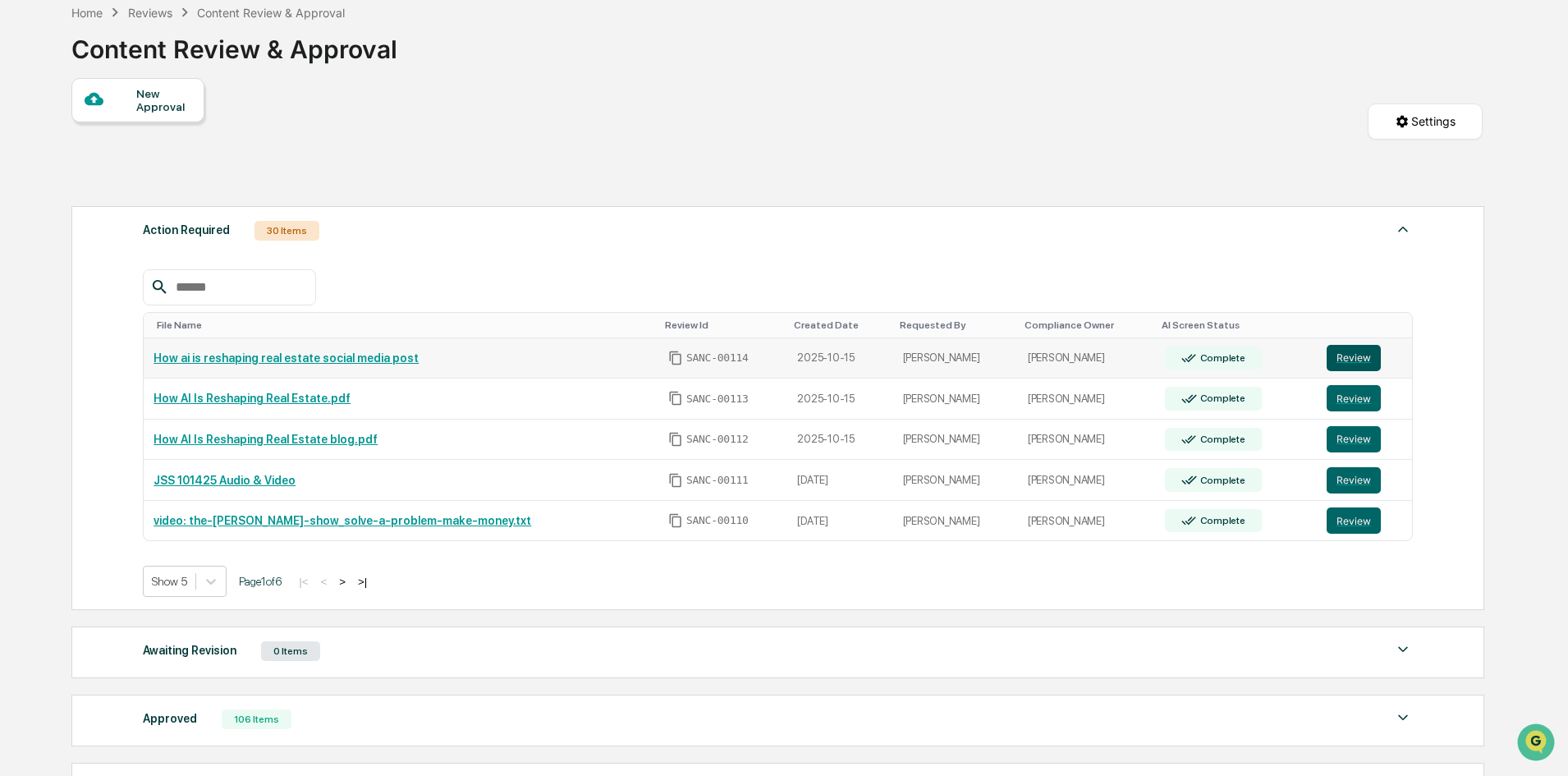
click at [1332, 350] on button "Review" at bounding box center [1353, 358] width 54 height 27
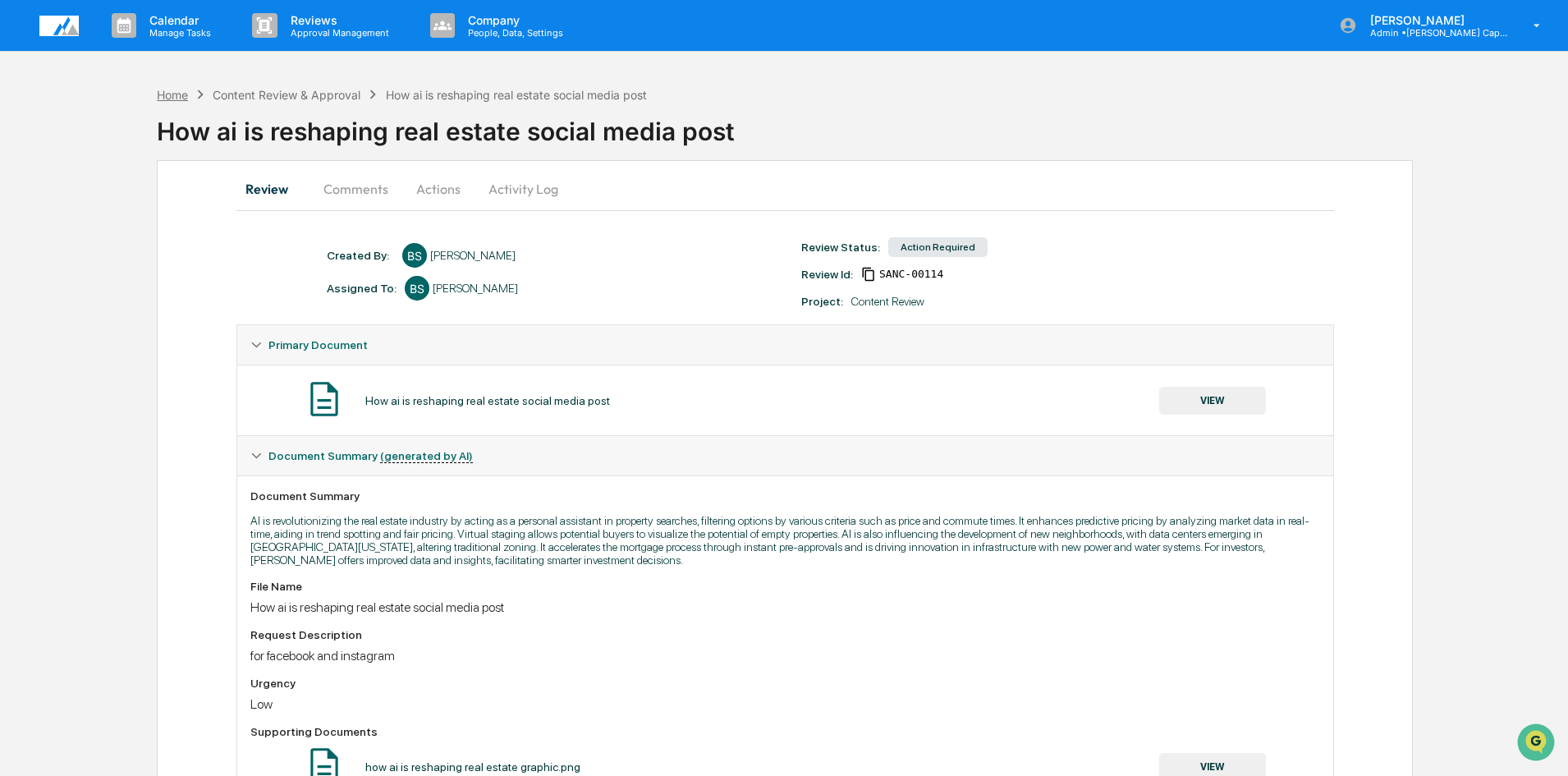
click at [171, 96] on div "Home" at bounding box center [173, 95] width 32 height 14
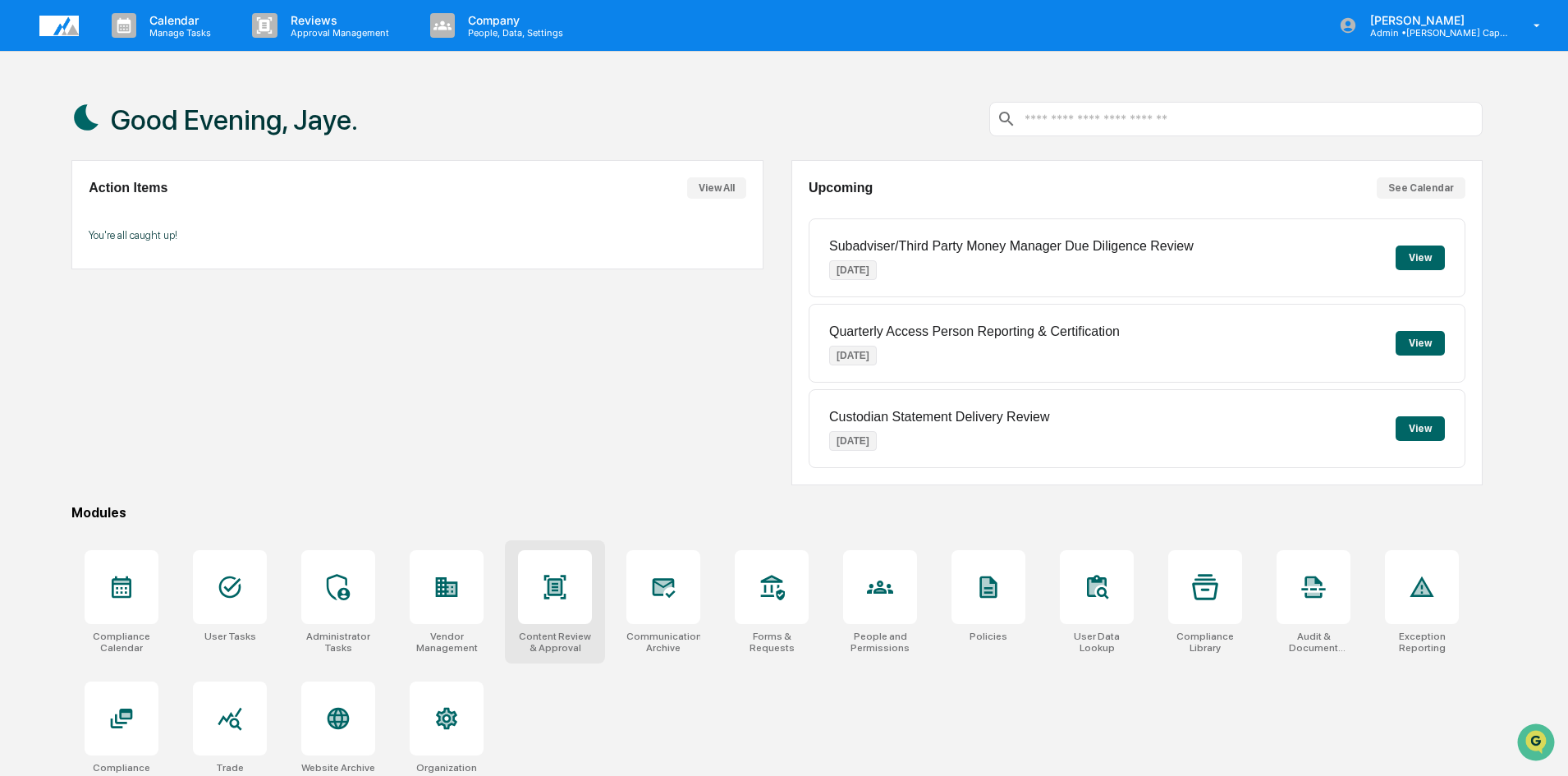
click at [554, 589] on icon at bounding box center [555, 587] width 11 height 13
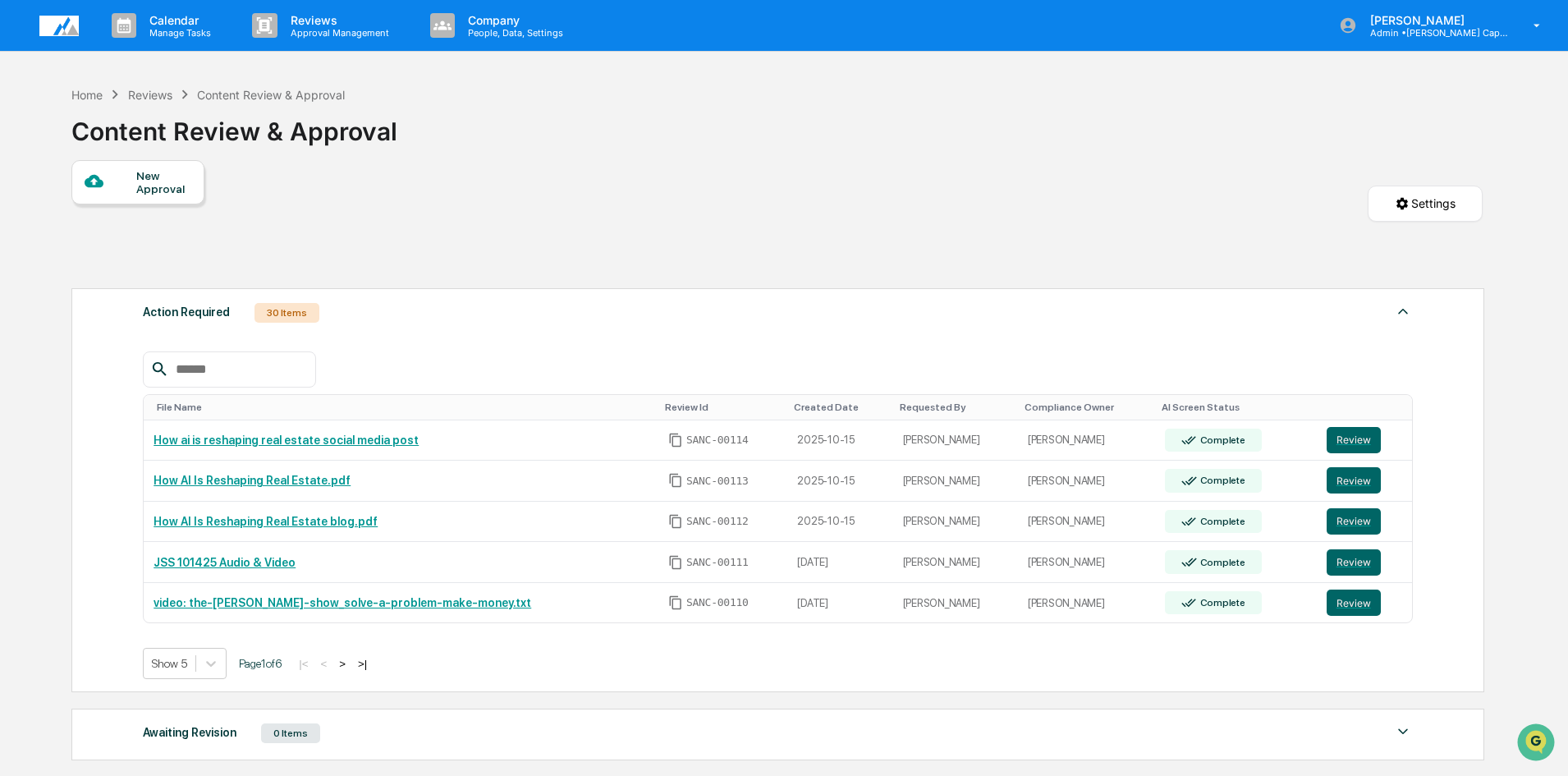
click at [123, 180] on div at bounding box center [111, 181] width 52 height 21
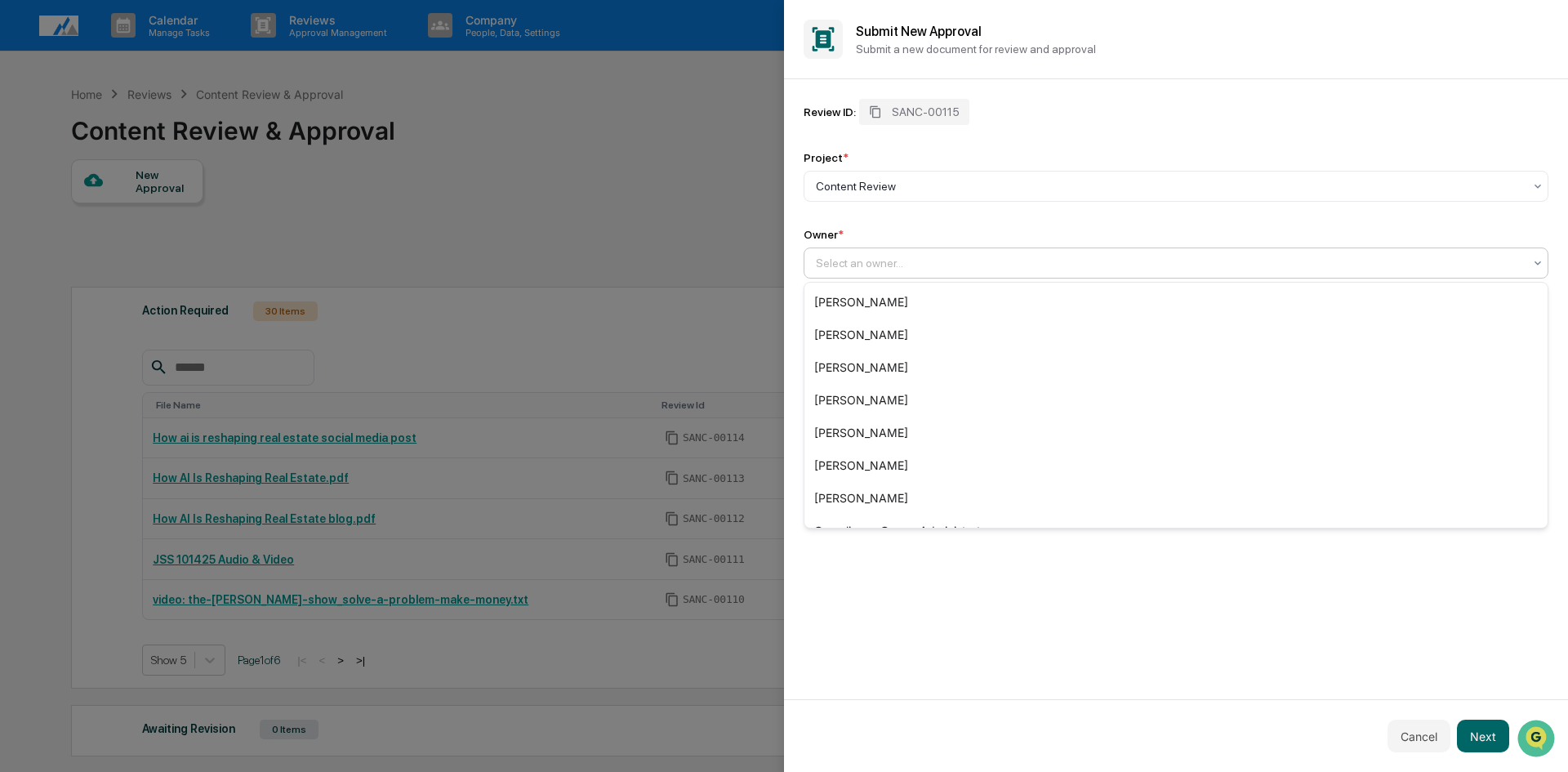
click at [854, 261] on div at bounding box center [1169, 263] width 707 height 17
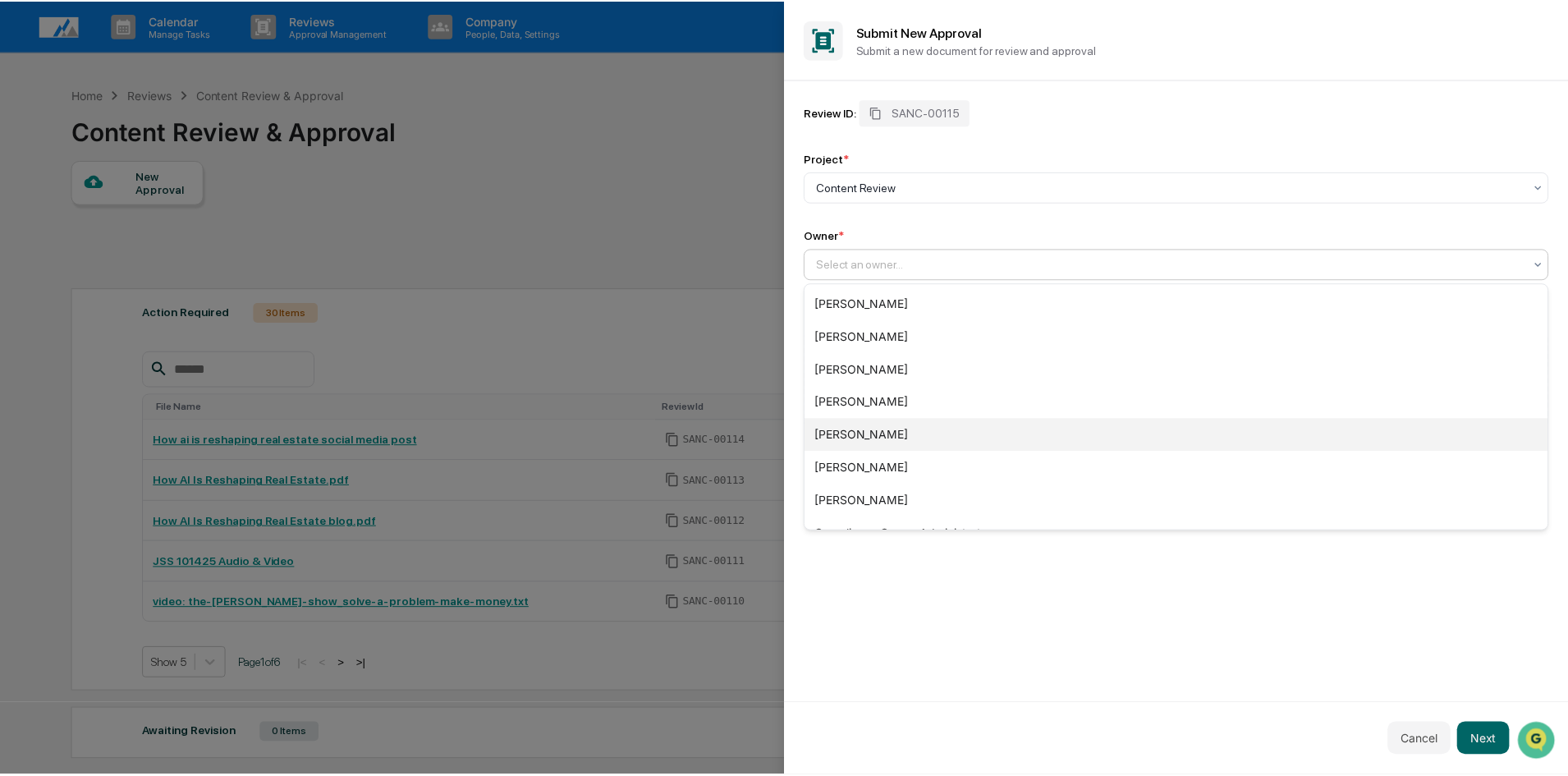
scroll to position [56, 0]
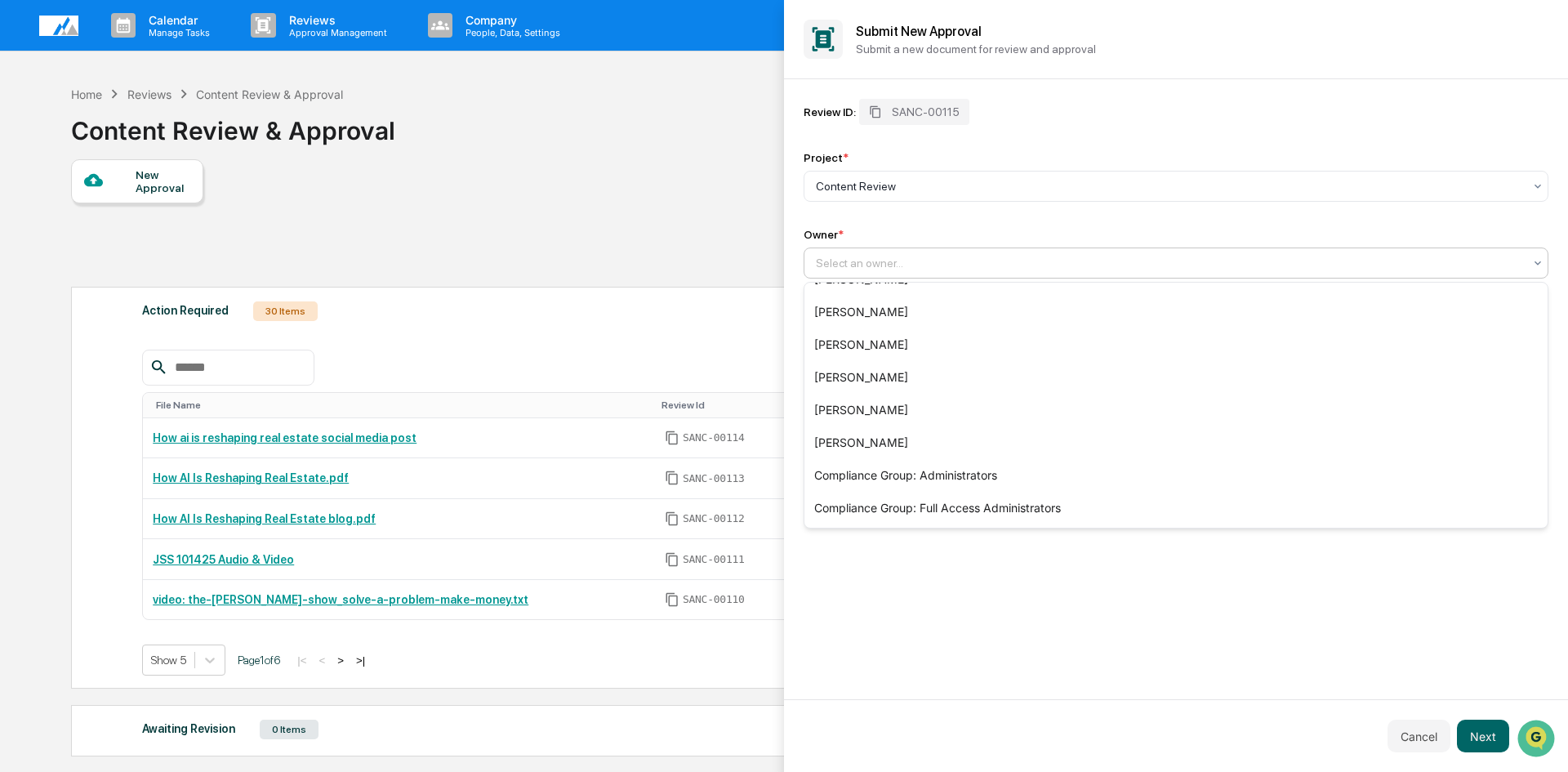
click at [630, 183] on div at bounding box center [784, 386] width 1568 height 772
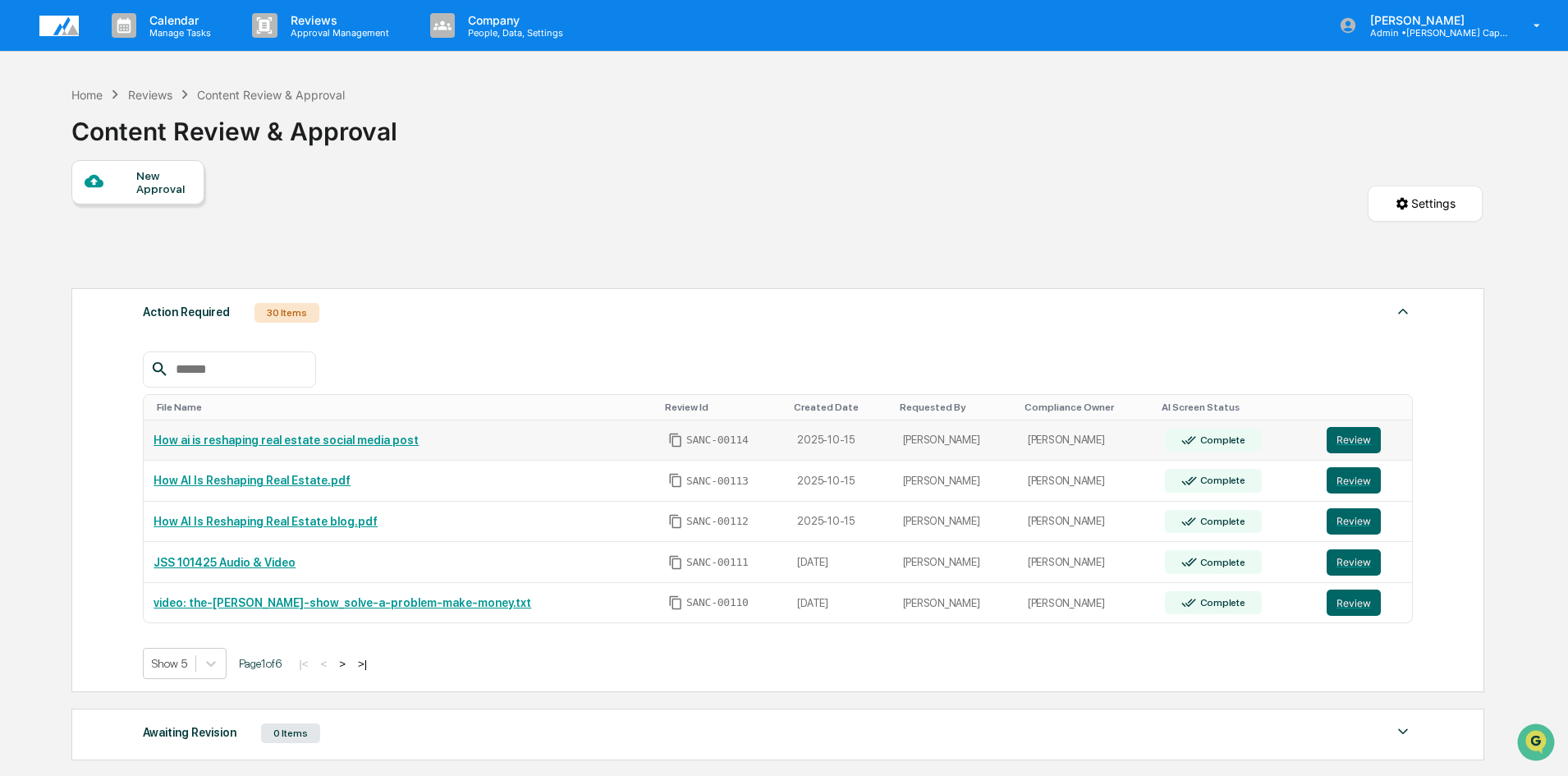
click at [384, 439] on link "How ai is reshaping real estate social media post" at bounding box center [286, 440] width 265 height 13
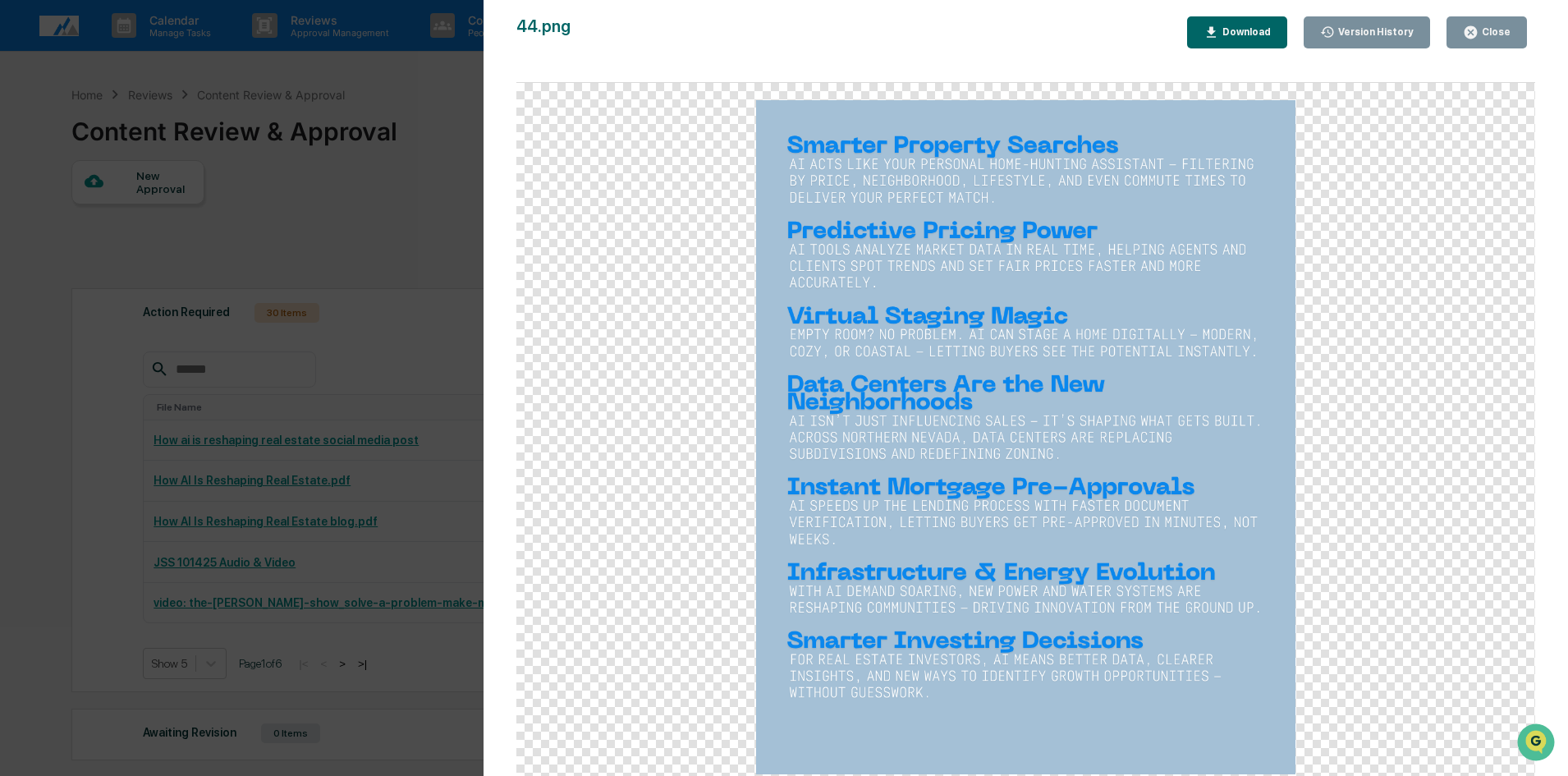
click at [1477, 31] on icon "button" at bounding box center [1471, 32] width 12 height 12
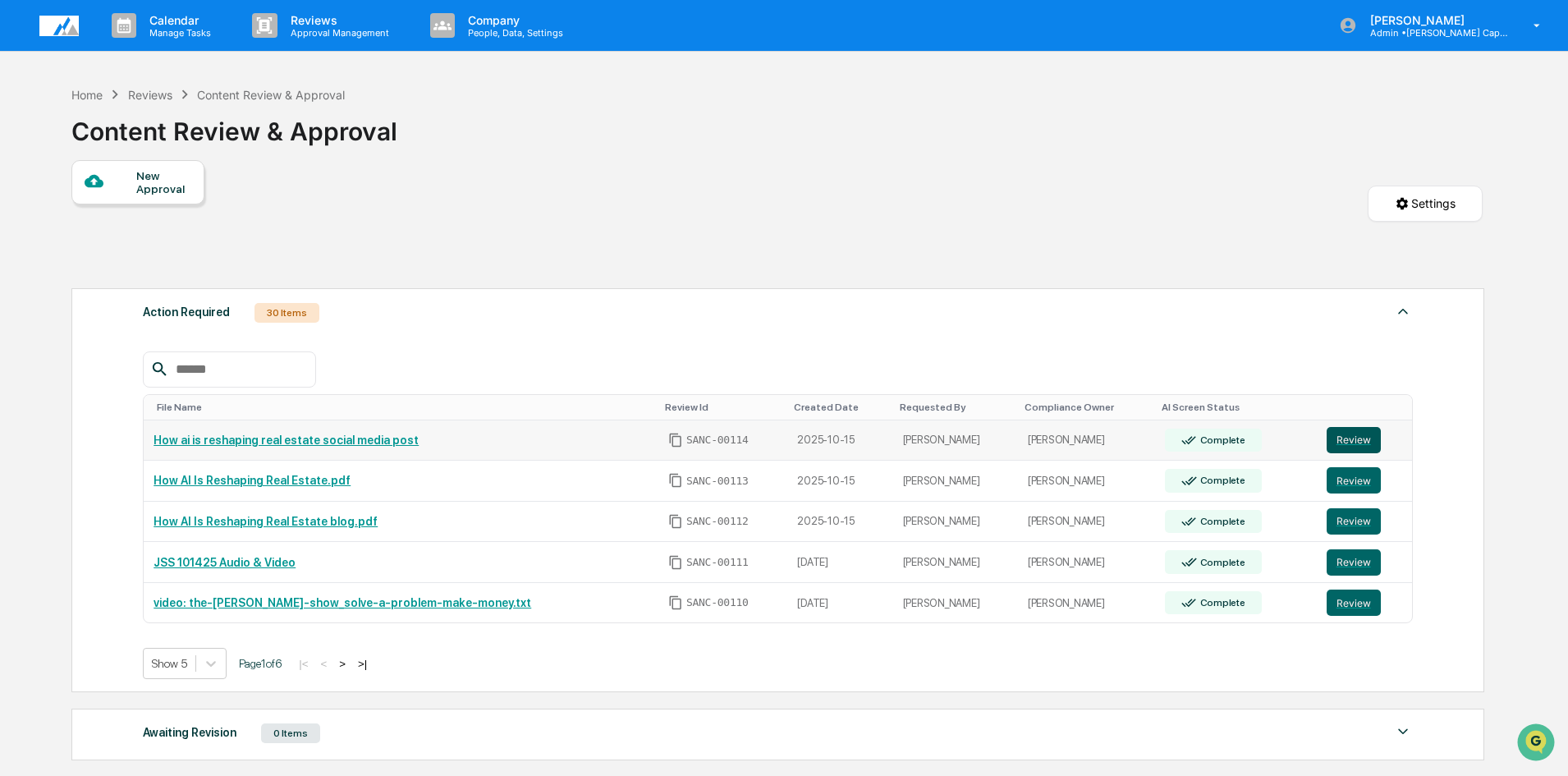
click at [1341, 437] on button "Review" at bounding box center [1353, 440] width 54 height 27
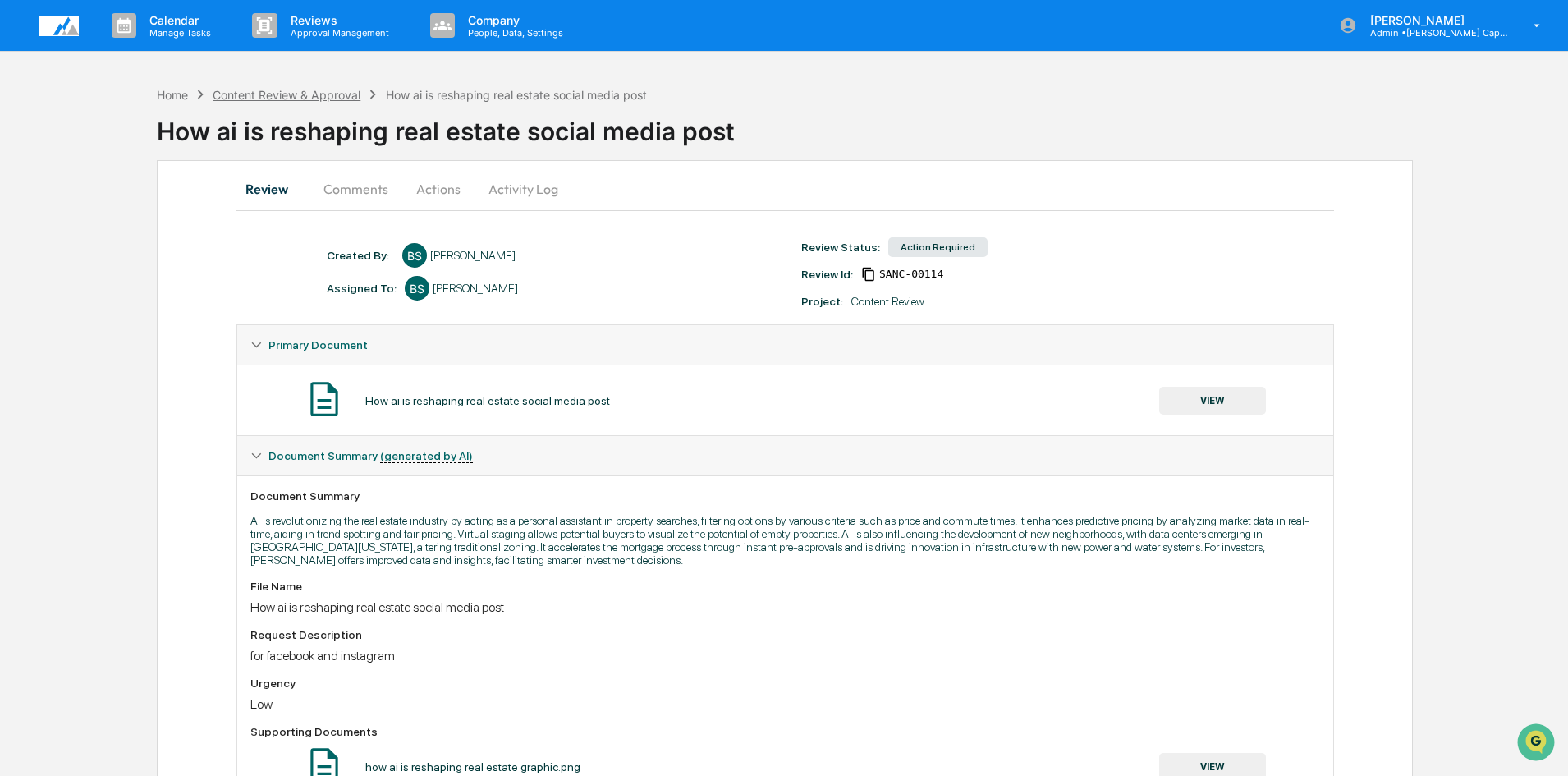
click at [345, 99] on div "Content Review & Approval" at bounding box center [287, 95] width 148 height 14
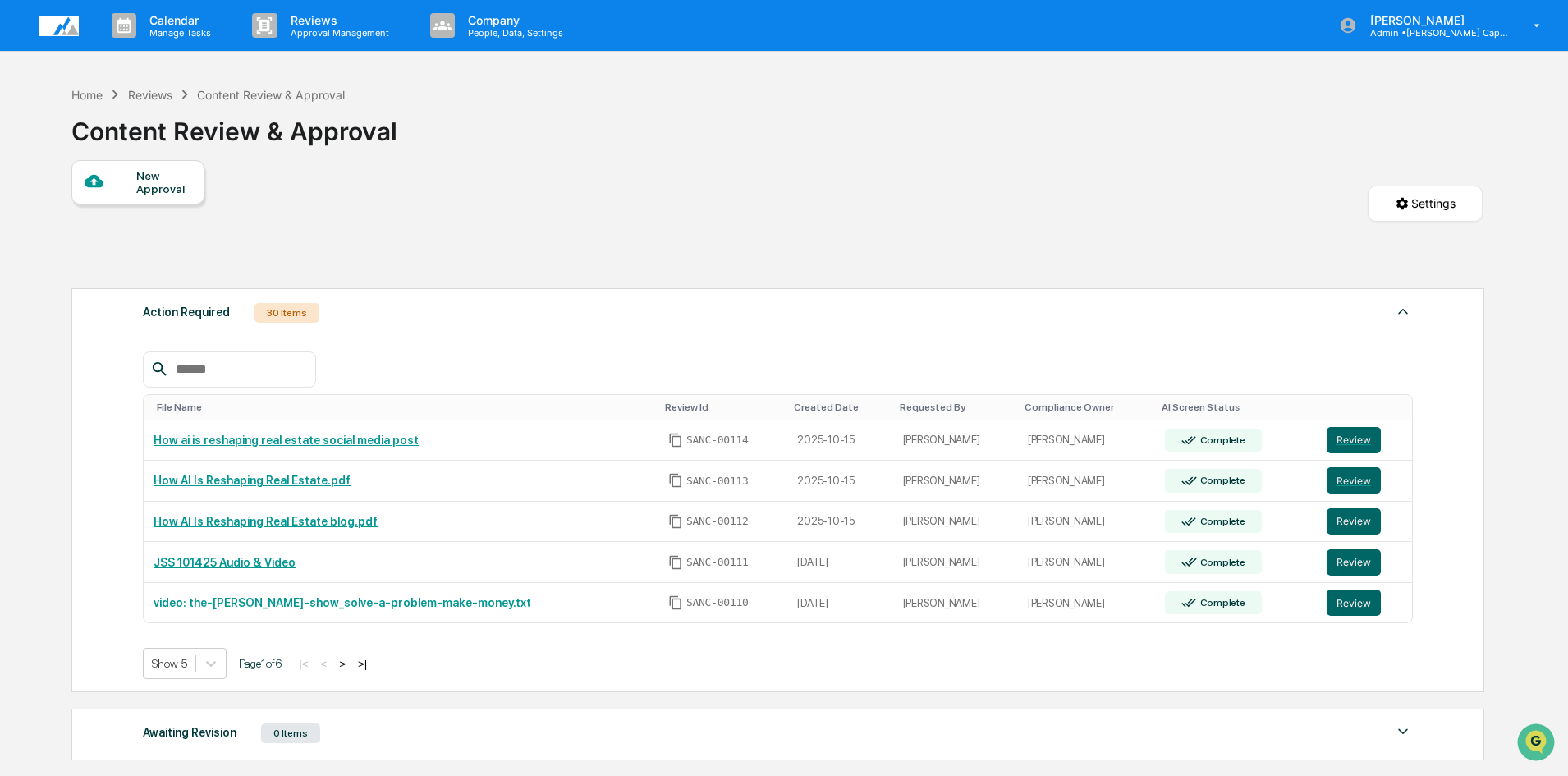
click at [130, 186] on div at bounding box center [111, 181] width 52 height 21
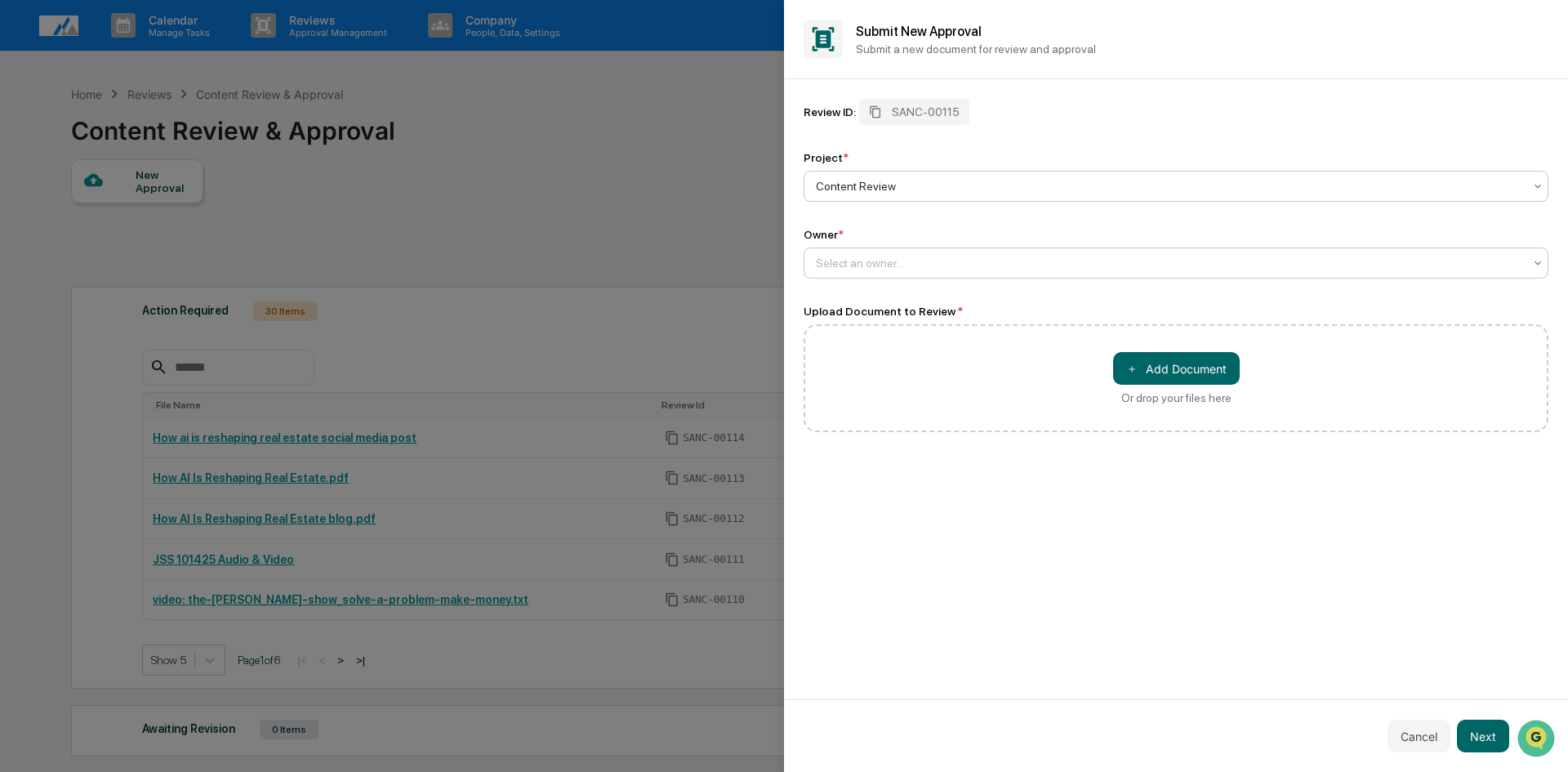
click at [864, 259] on div at bounding box center [1169, 263] width 707 height 17
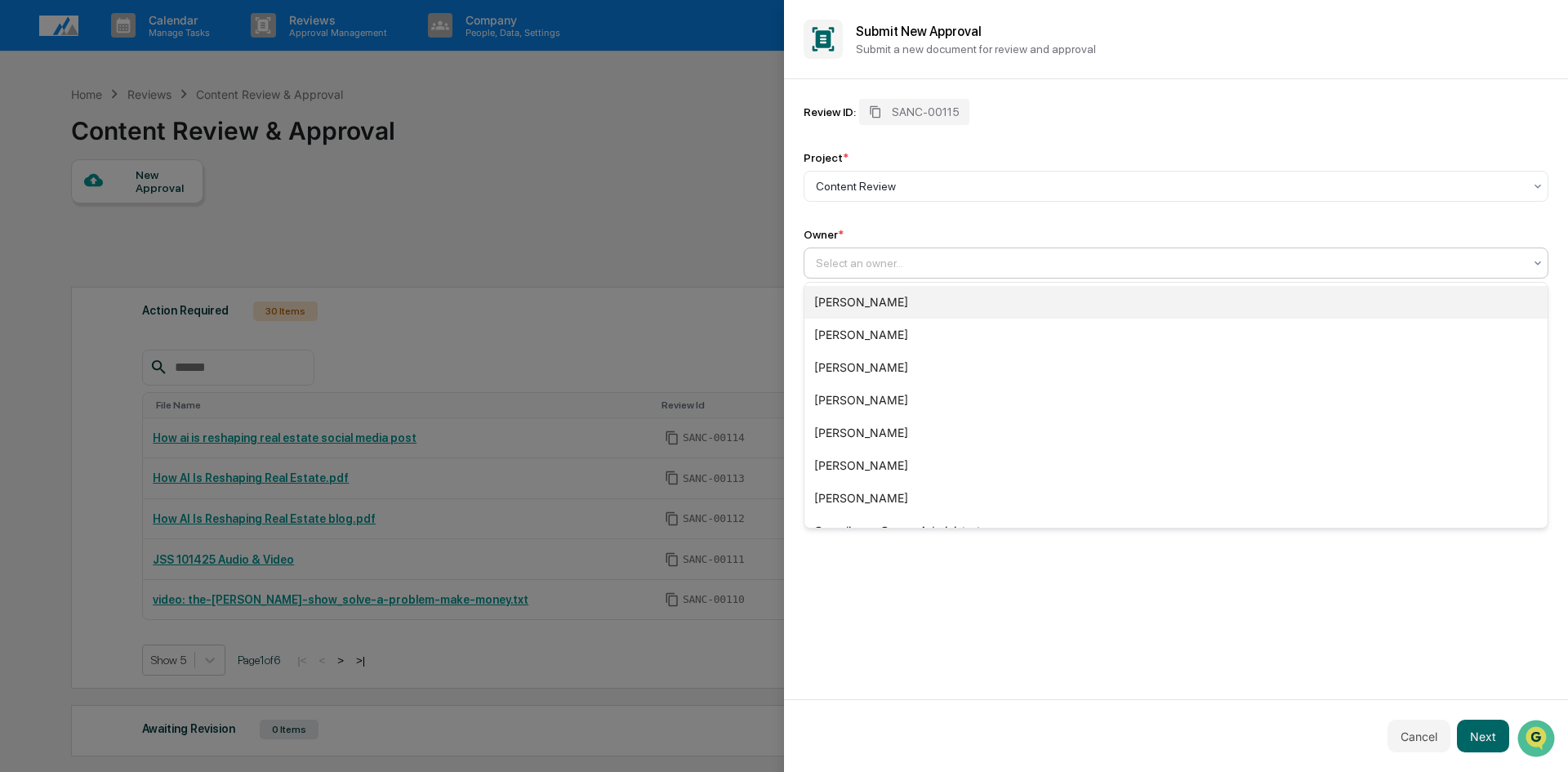
scroll to position [55, 0]
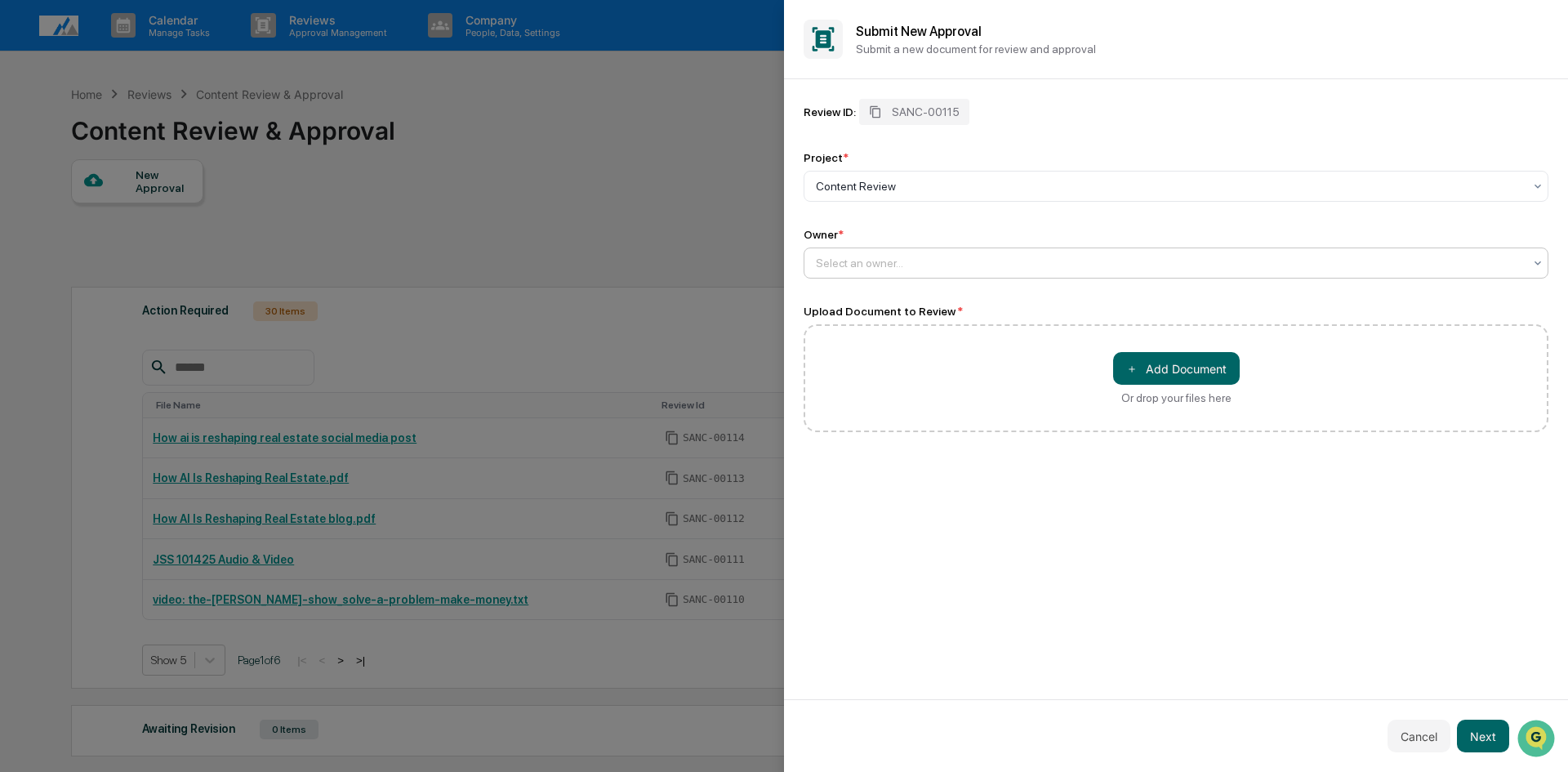
click at [869, 266] on div at bounding box center [1169, 263] width 707 height 17
click at [650, 146] on div at bounding box center [784, 386] width 1568 height 772
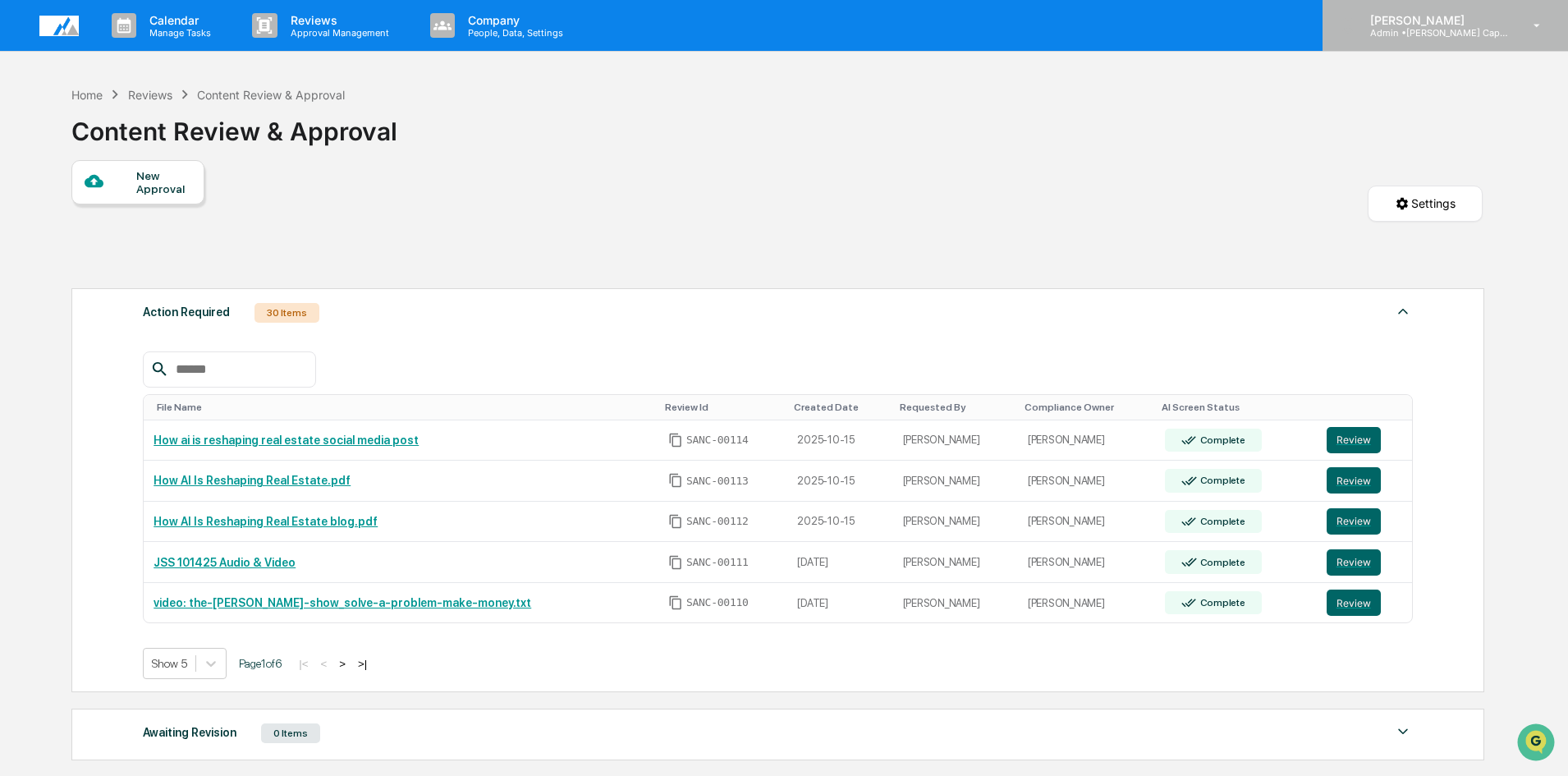
click at [1457, 32] on p "Admin • [PERSON_NAME] Capital Management" at bounding box center [1433, 33] width 153 height 12
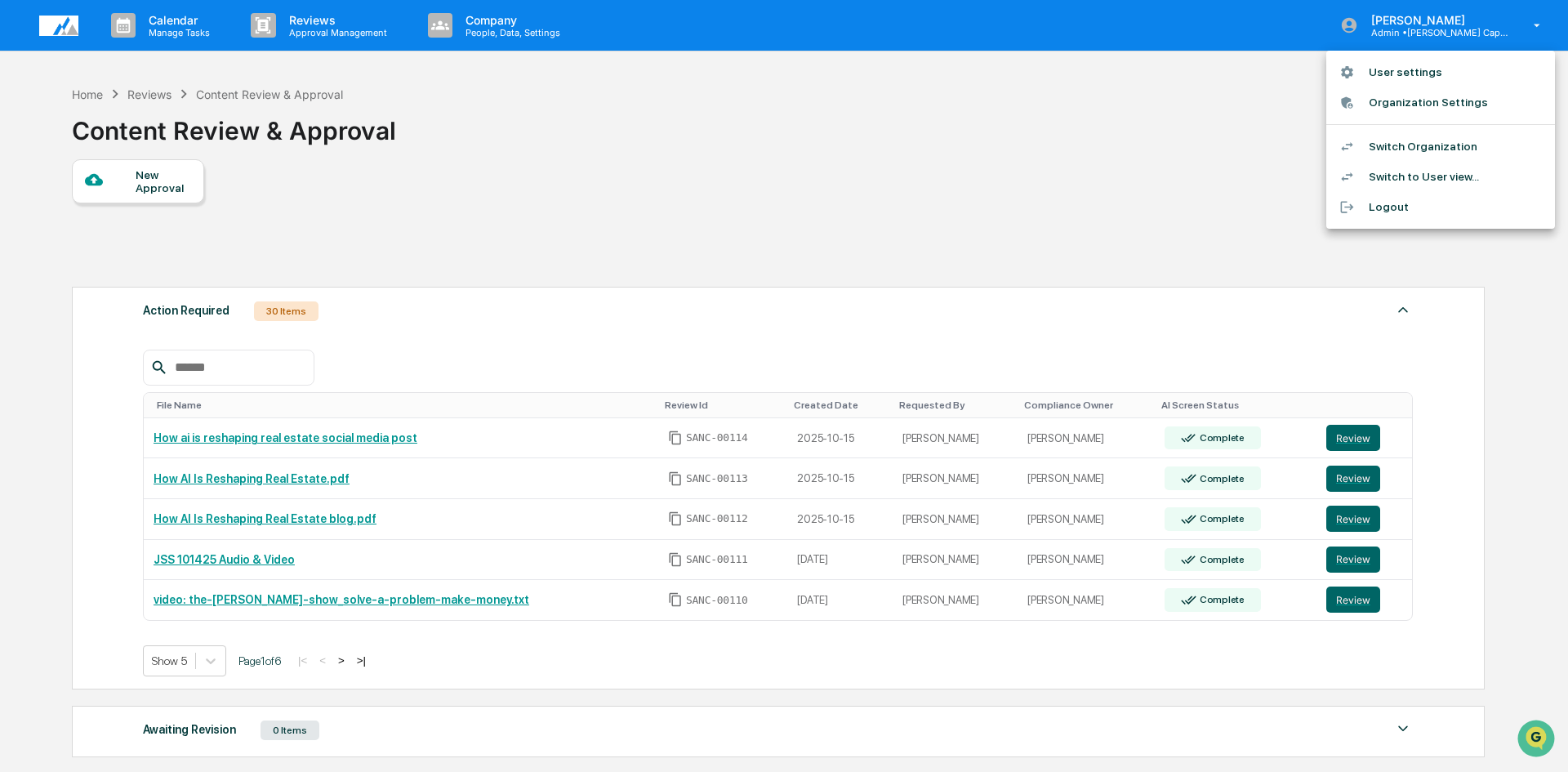
click at [1407, 145] on li "Switch Organization" at bounding box center [1441, 146] width 228 height 31
